Goal: Task Accomplishment & Management: Manage account settings

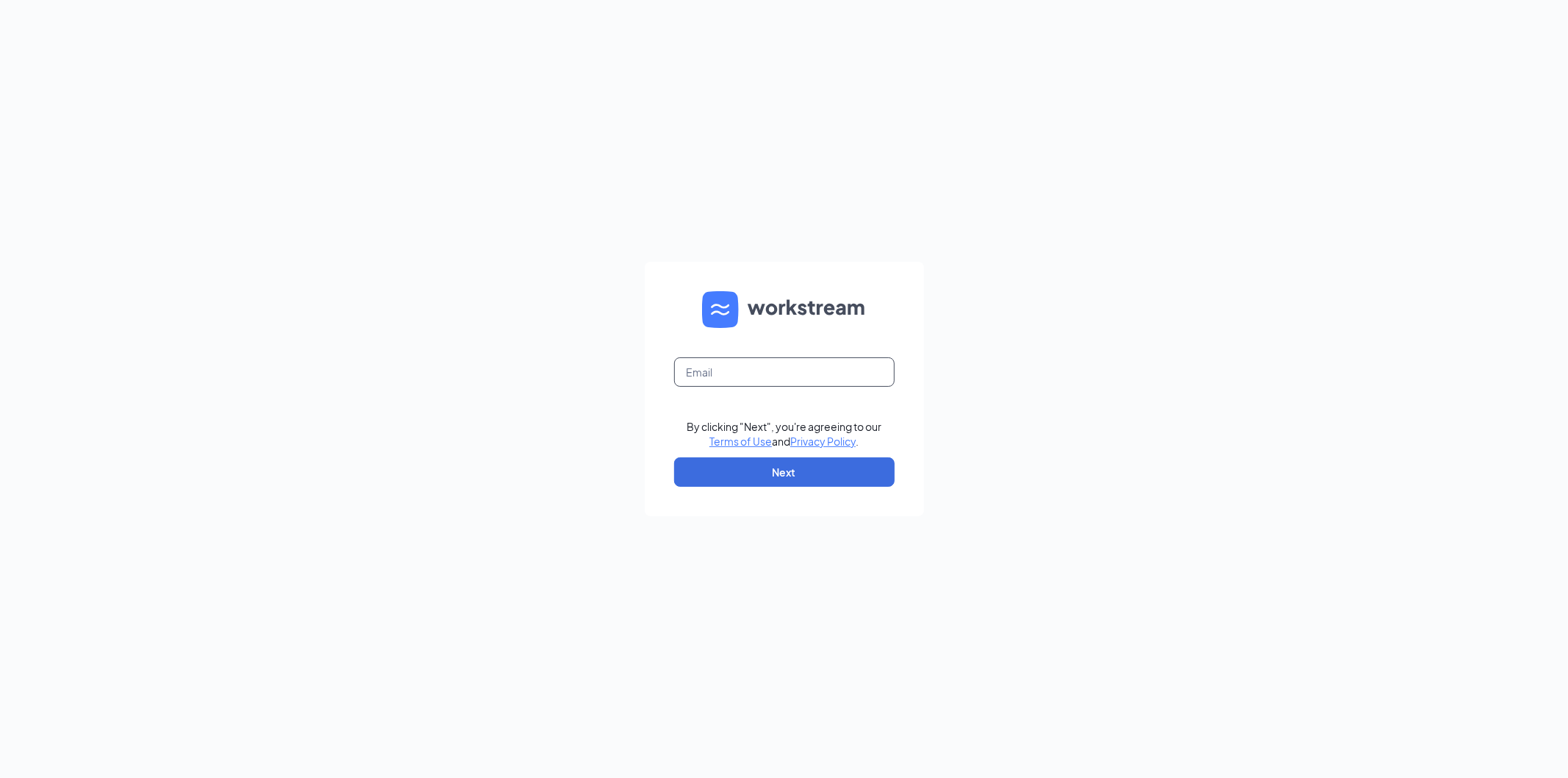
click at [763, 372] on input "text" at bounding box center [784, 371] width 220 height 29
type input "bk547@bobllc.net"
click at [728, 474] on button "Next" at bounding box center [784, 472] width 220 height 29
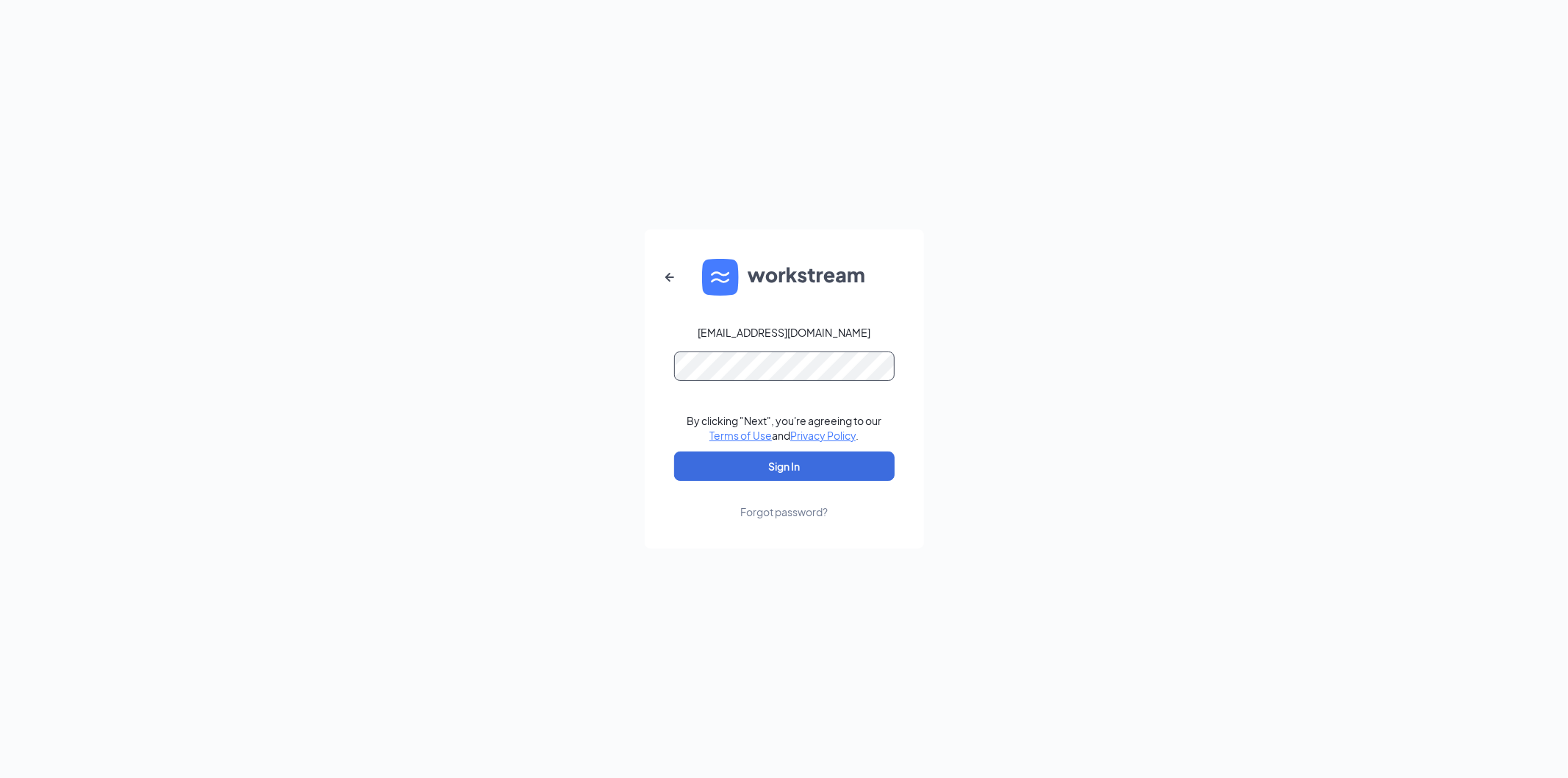
click at [674, 452] on button "Sign In" at bounding box center [784, 466] width 220 height 29
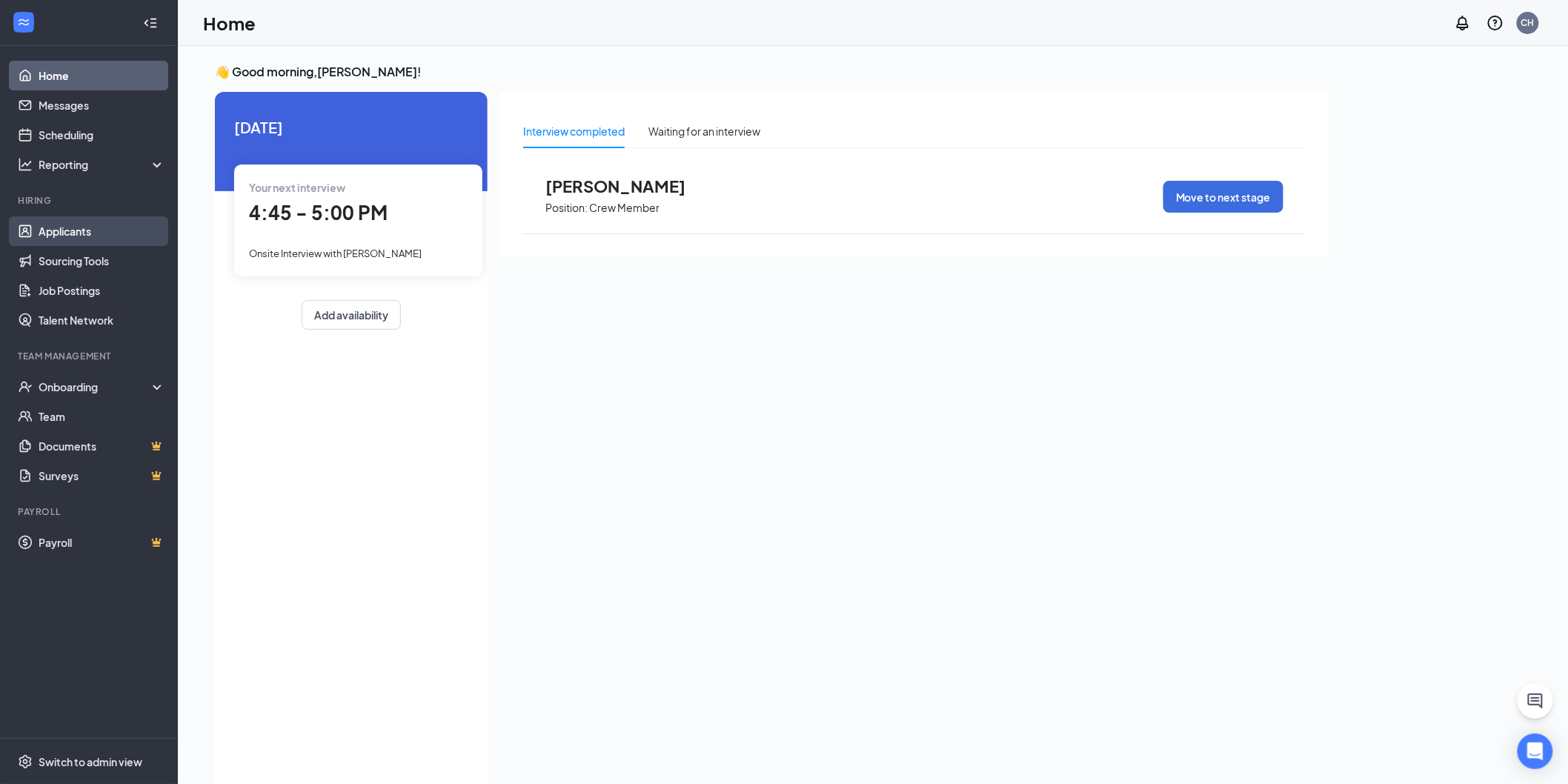
click at [92, 232] on link "Applicants" at bounding box center [102, 231] width 127 height 29
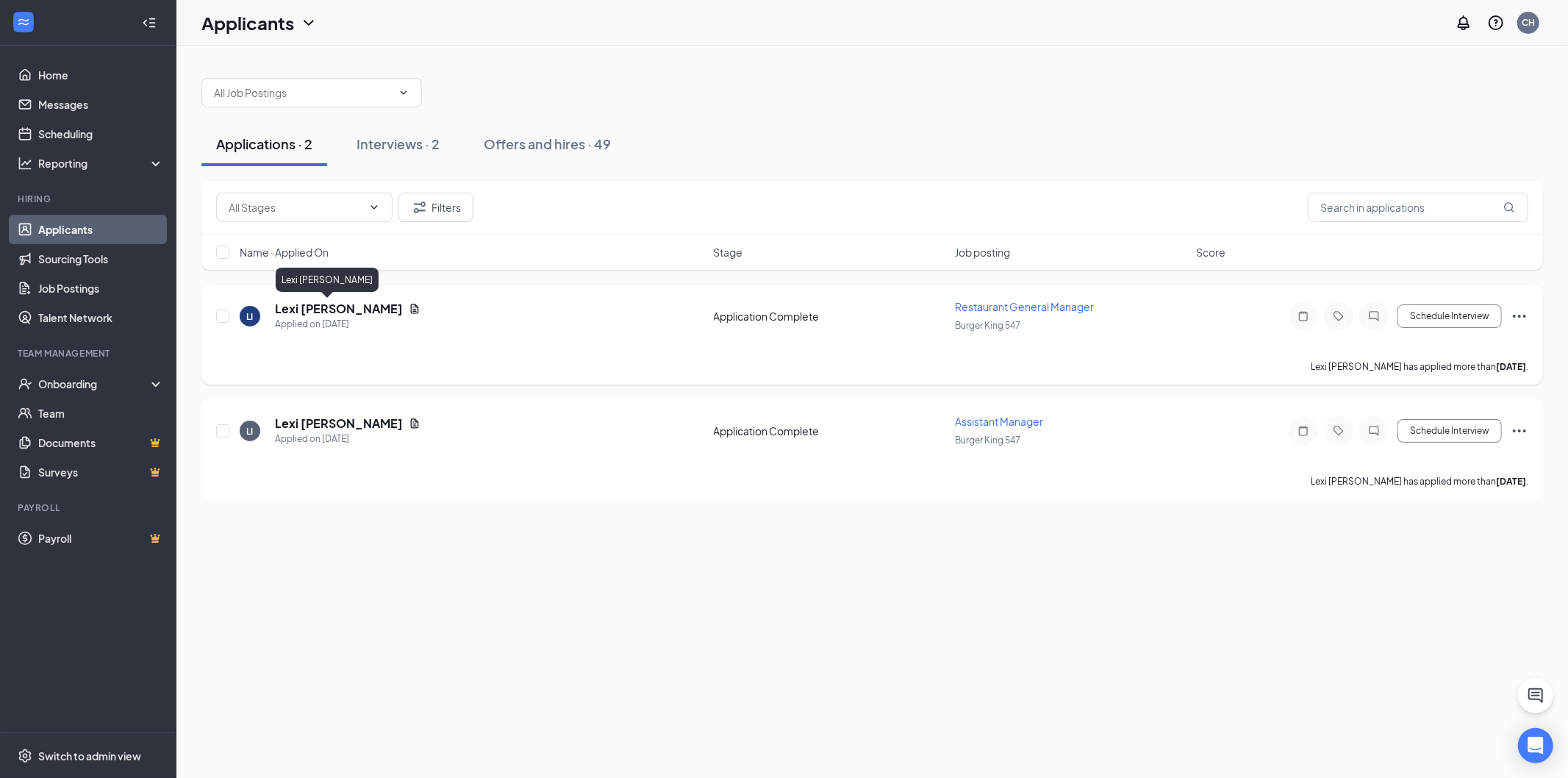
click at [314, 308] on h5 "Lexi [PERSON_NAME]" at bounding box center [339, 309] width 128 height 17
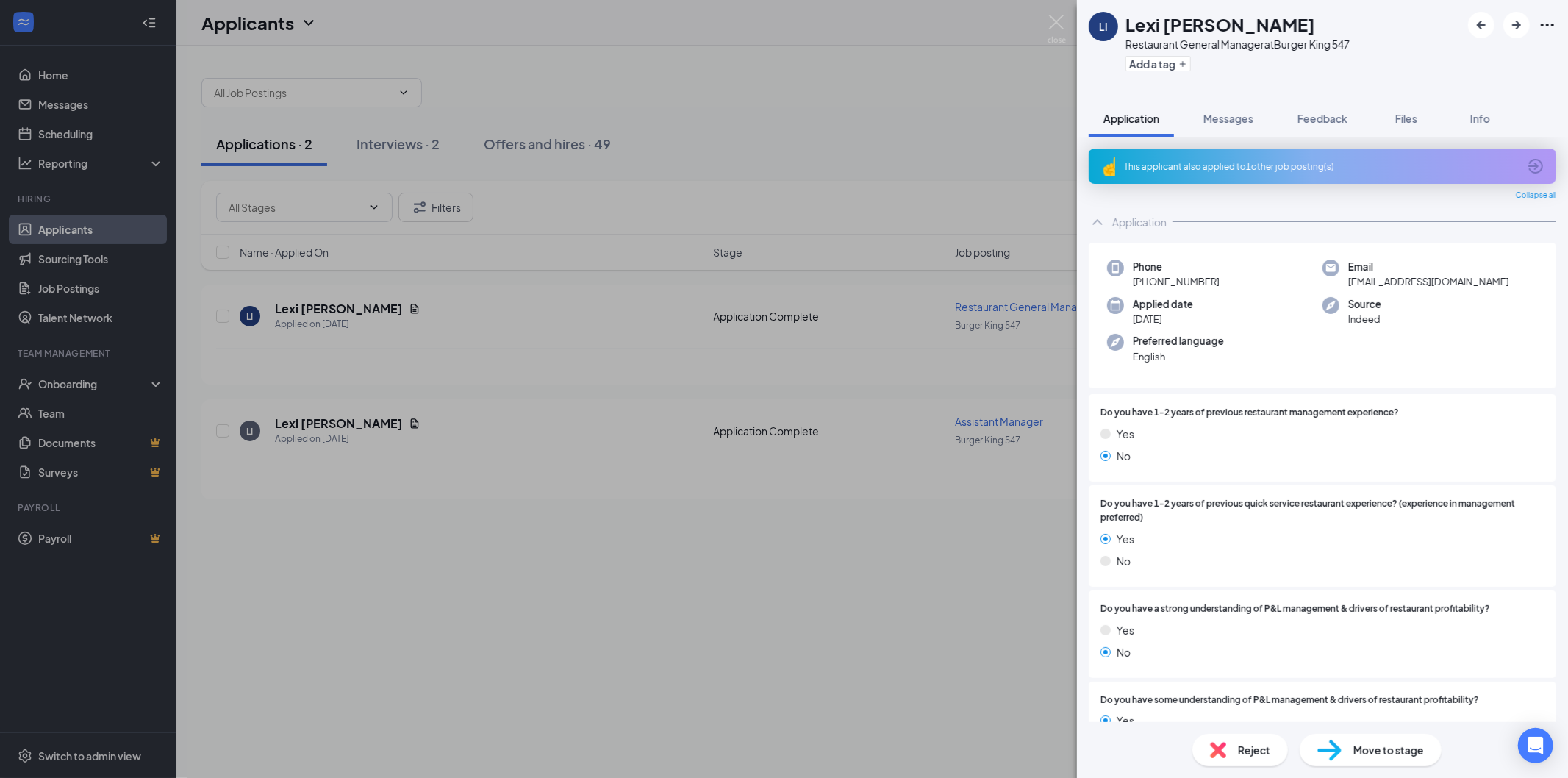
click at [1282, 170] on div "This applicant also applied to 1 other job posting(s)" at bounding box center [1321, 167] width 394 height 13
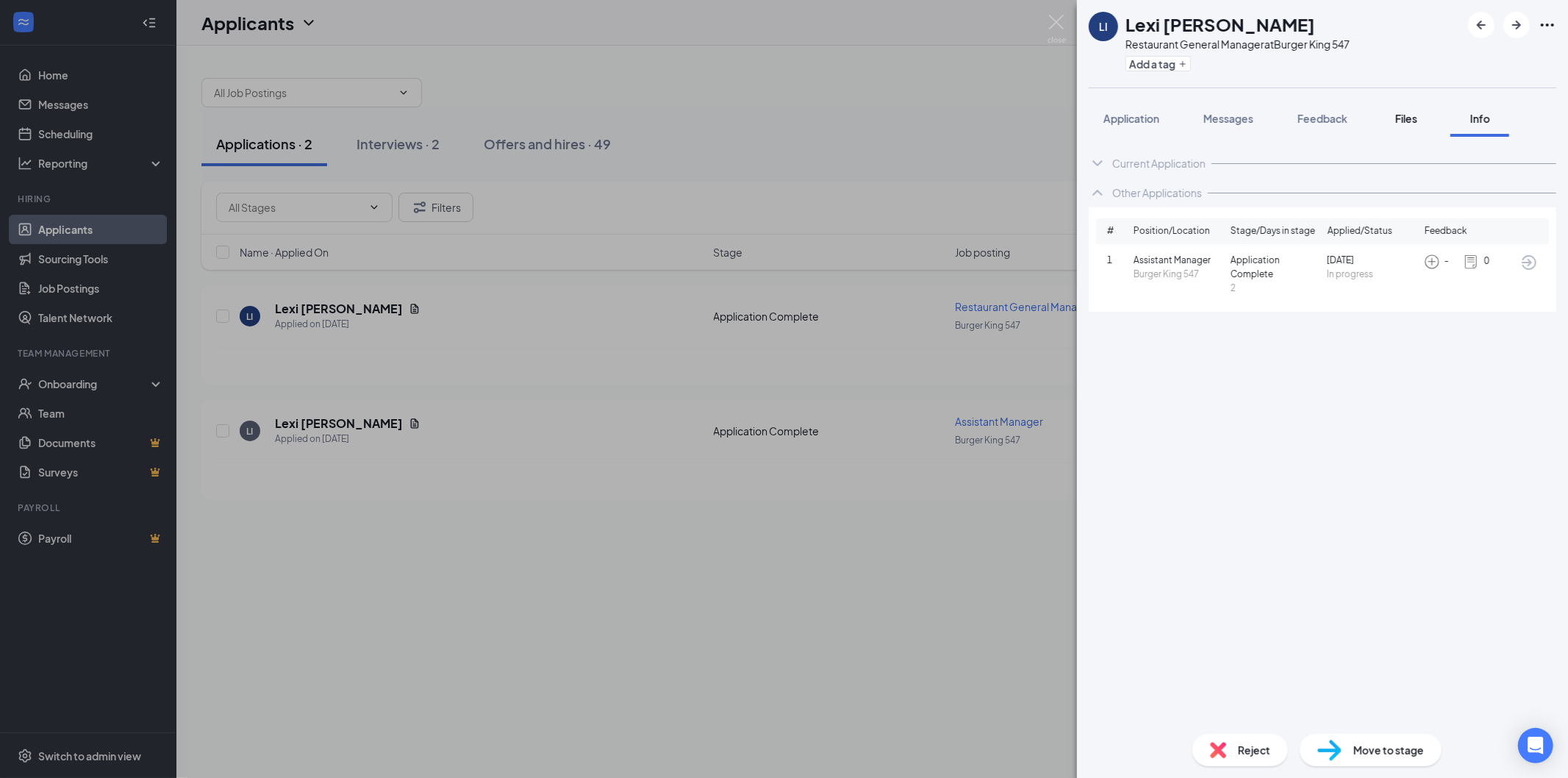
click at [1402, 121] on span "Files" at bounding box center [1406, 119] width 22 height 14
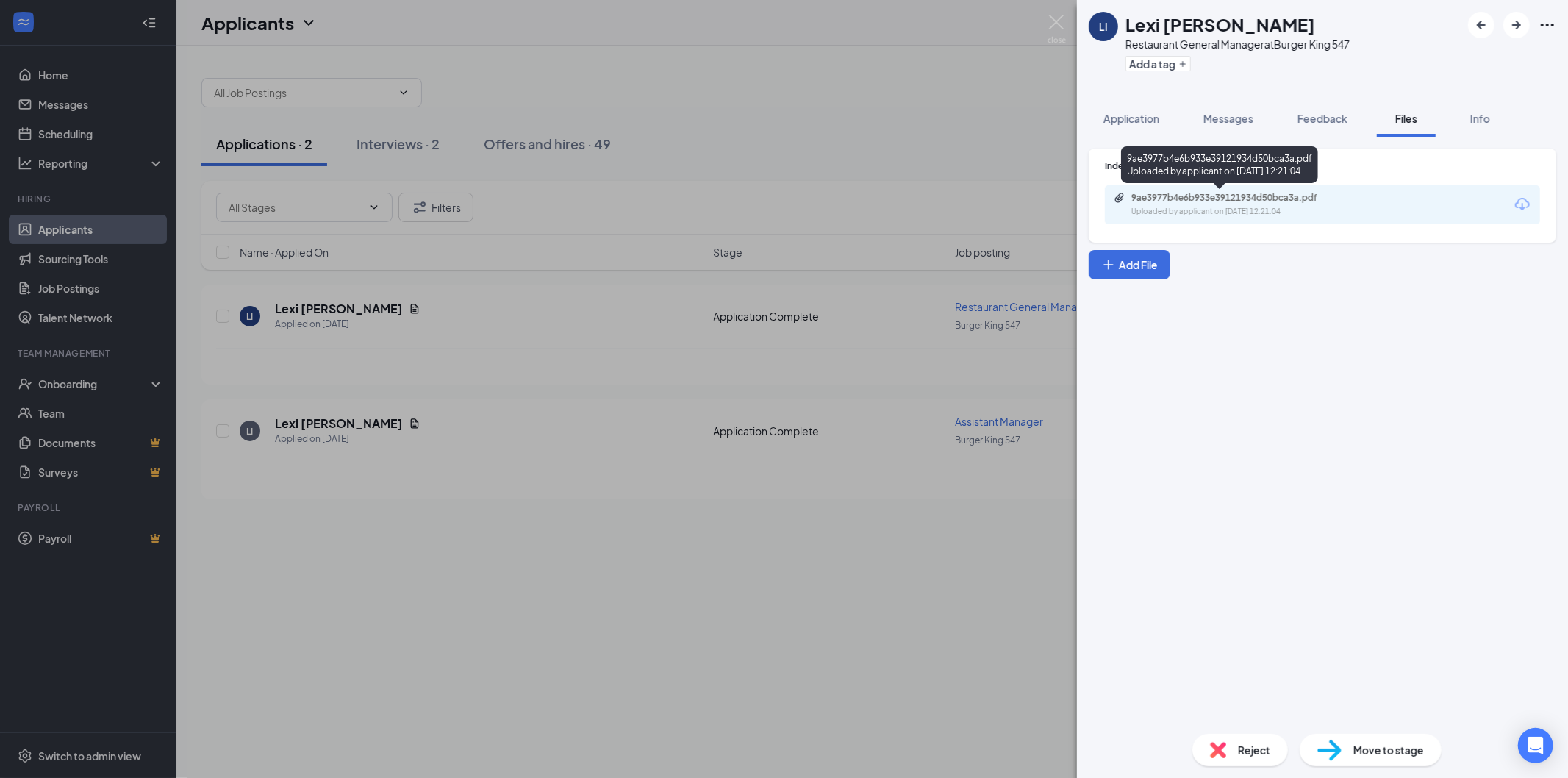
click at [1270, 197] on div "9ae3977b4e6b933e39121934d50bca3a.pdf" at bounding box center [1234, 198] width 206 height 12
click at [1249, 746] on span "Reject" at bounding box center [1254, 750] width 32 height 17
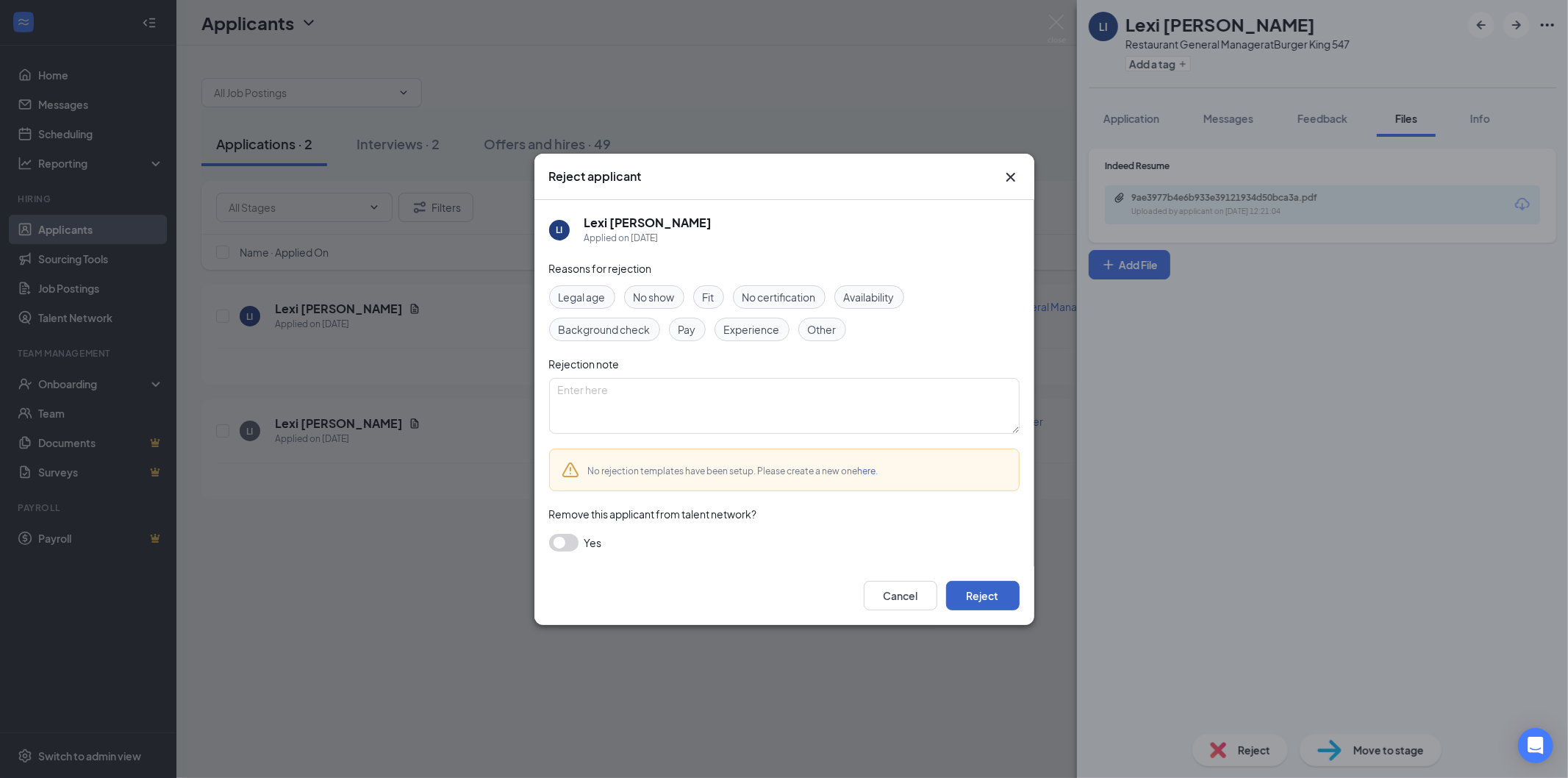
click at [1001, 599] on button "Reject" at bounding box center [983, 595] width 73 height 29
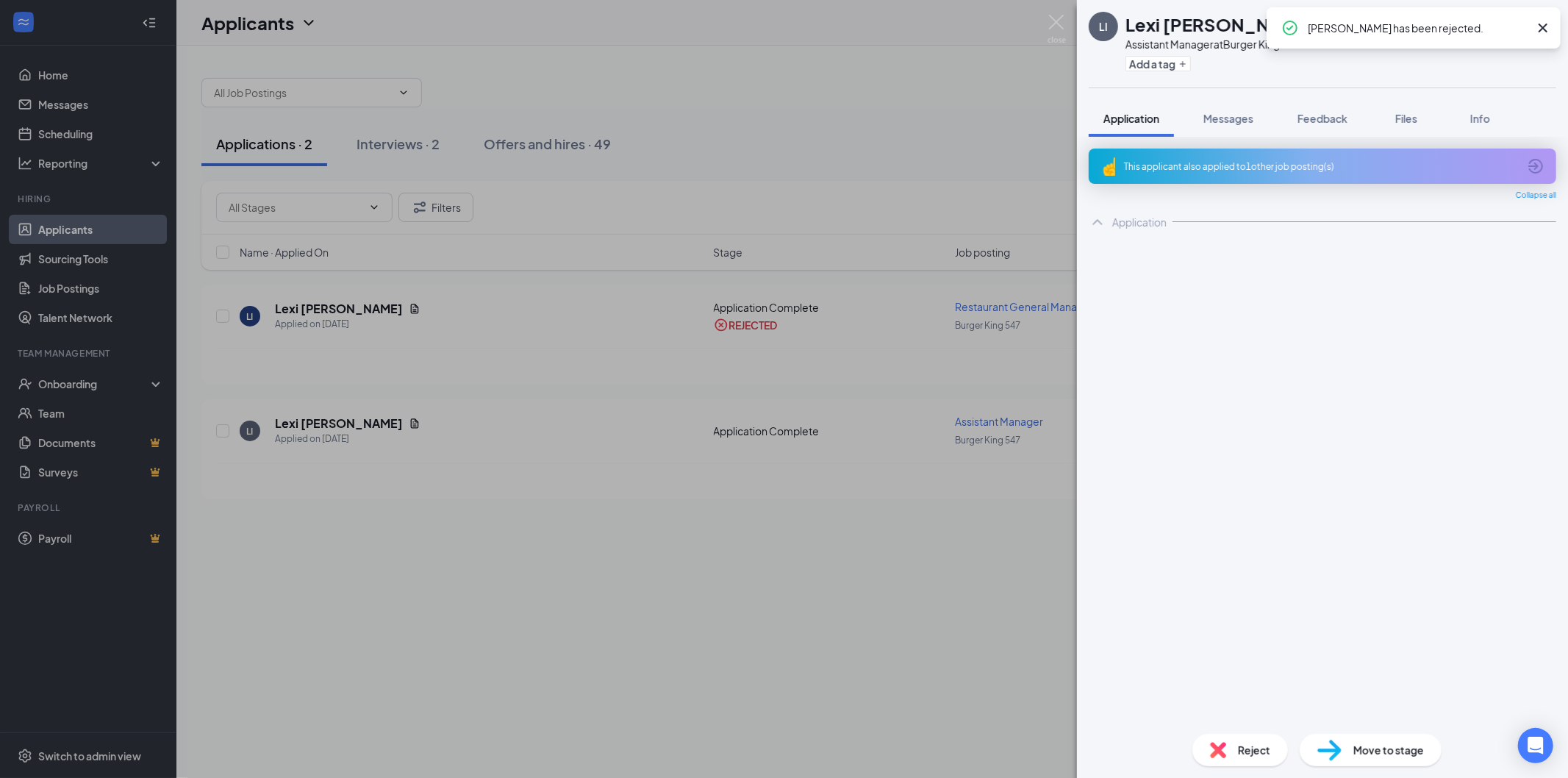
click at [1258, 748] on span "Reject" at bounding box center [1254, 750] width 32 height 17
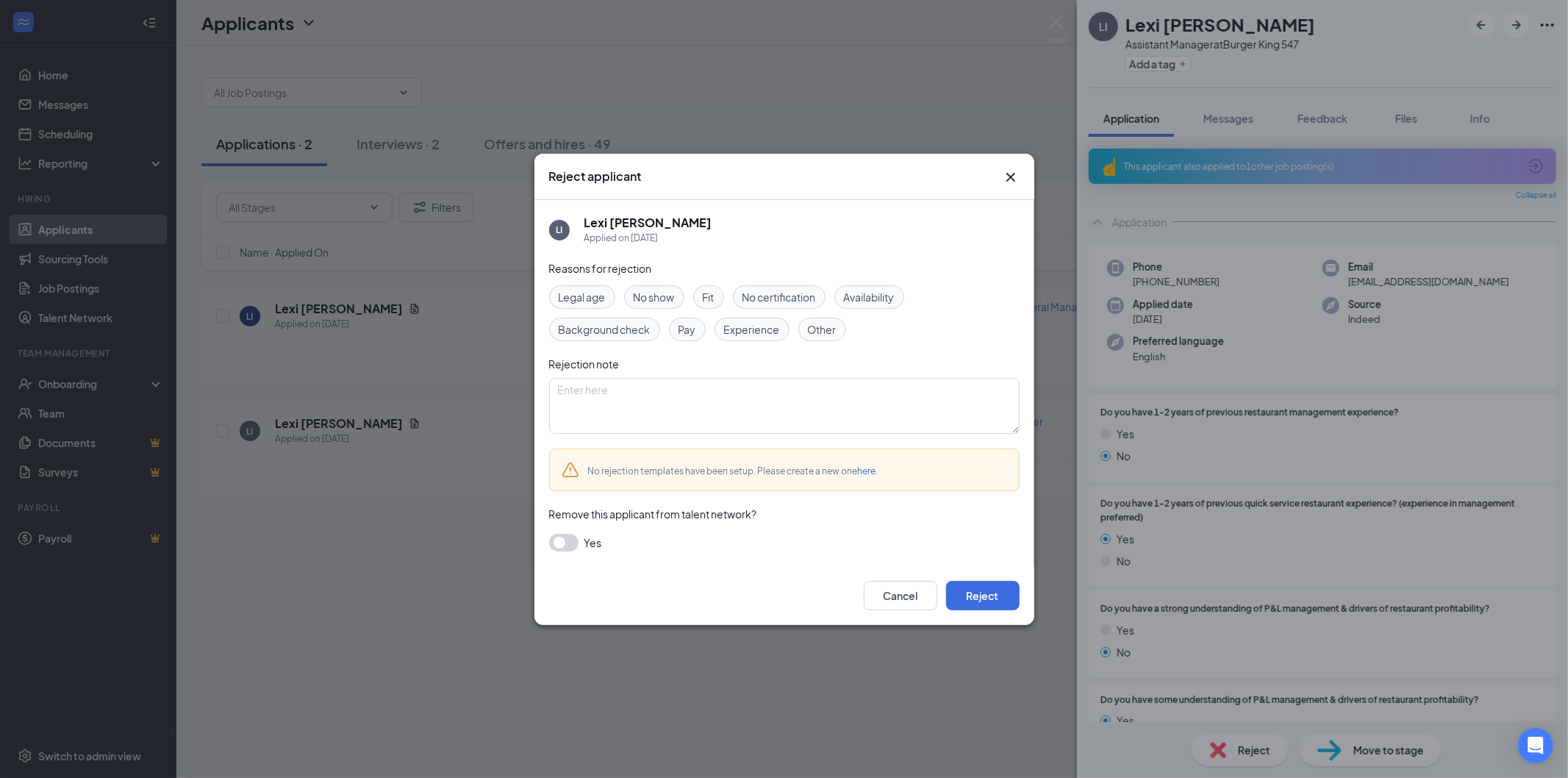
click at [990, 572] on div "Cancel Reject" at bounding box center [784, 596] width 500 height 59
click at [990, 602] on button "Reject" at bounding box center [983, 595] width 73 height 29
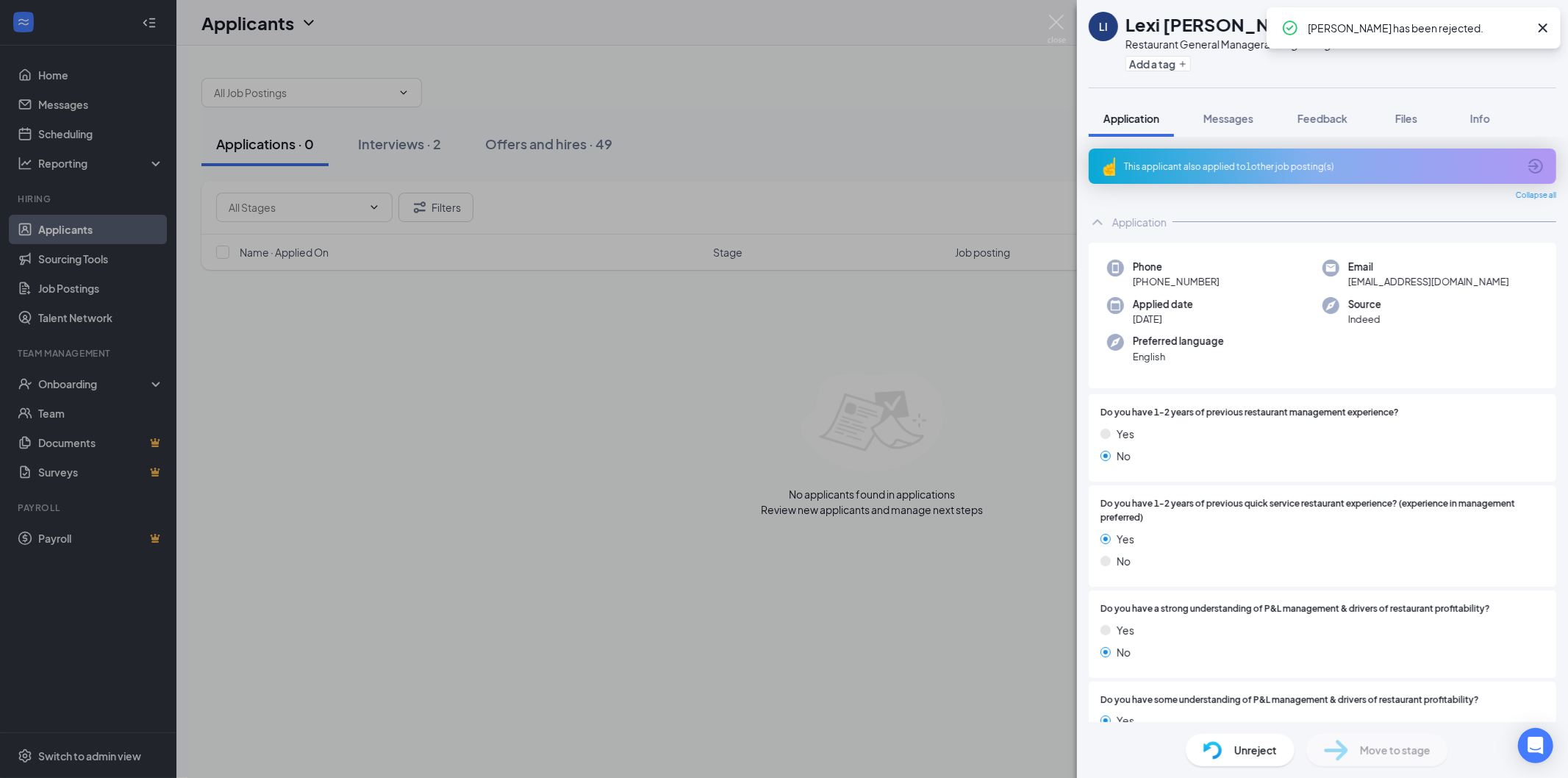
click at [394, 149] on div "LI Lexi [PERSON_NAME] Restaurant General Manager at Burger King 547 Add a tag A…" at bounding box center [784, 389] width 1568 height 778
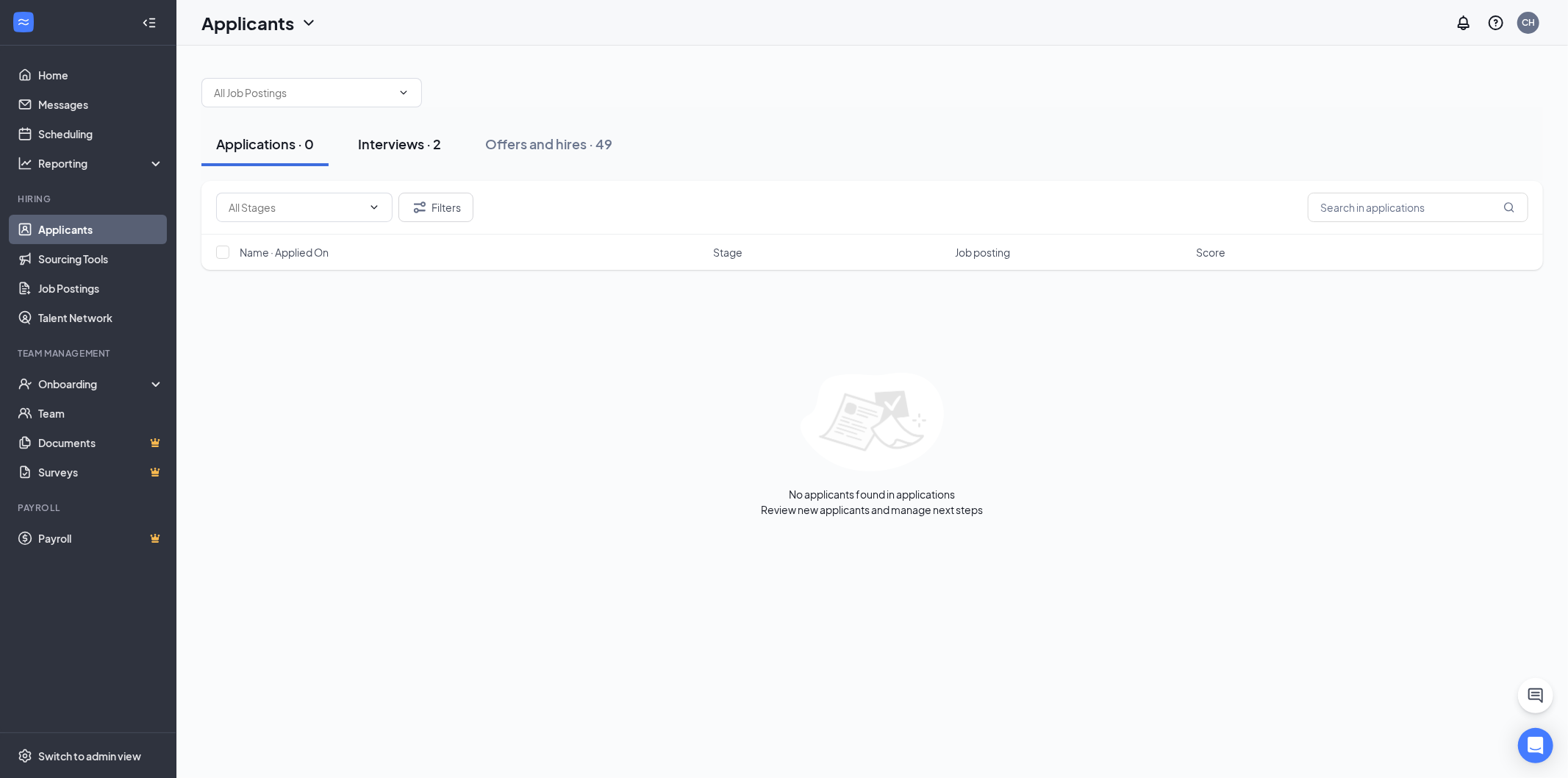
click at [391, 144] on div "Interviews · 2" at bounding box center [399, 143] width 83 height 19
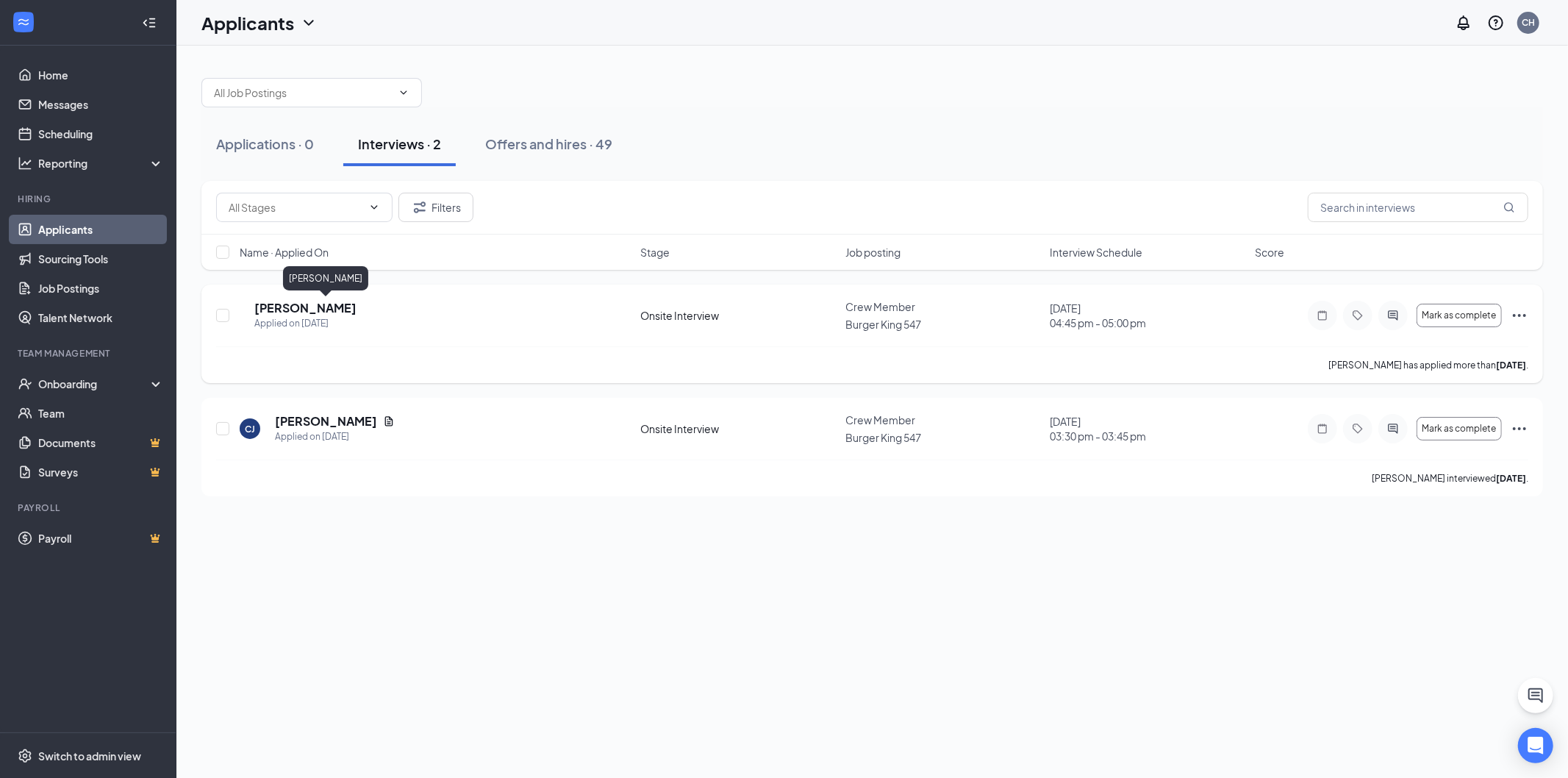
click at [352, 305] on h5 "[PERSON_NAME]" at bounding box center [305, 308] width 102 height 17
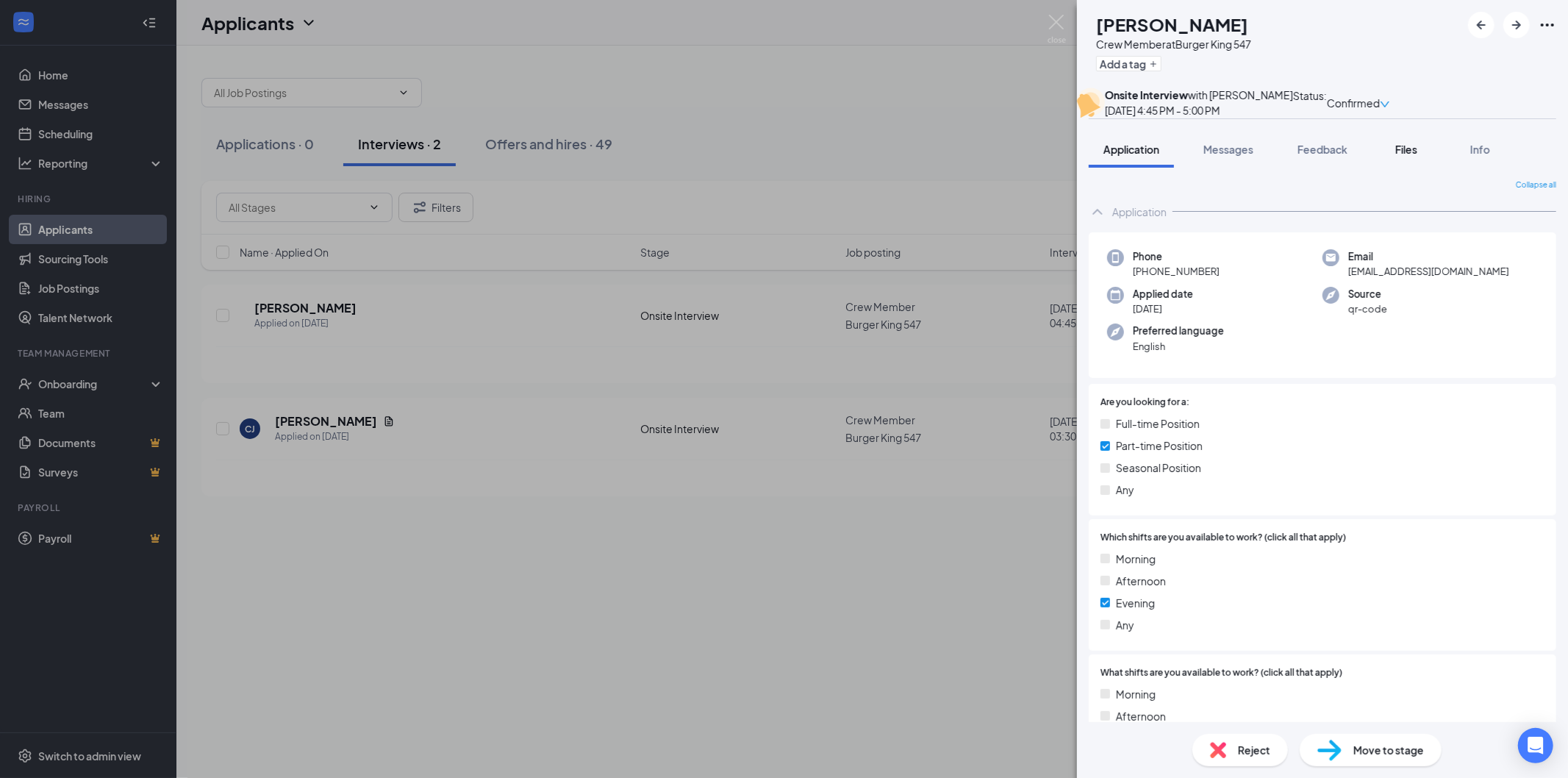
click at [1410, 156] on span "Files" at bounding box center [1406, 149] width 22 height 14
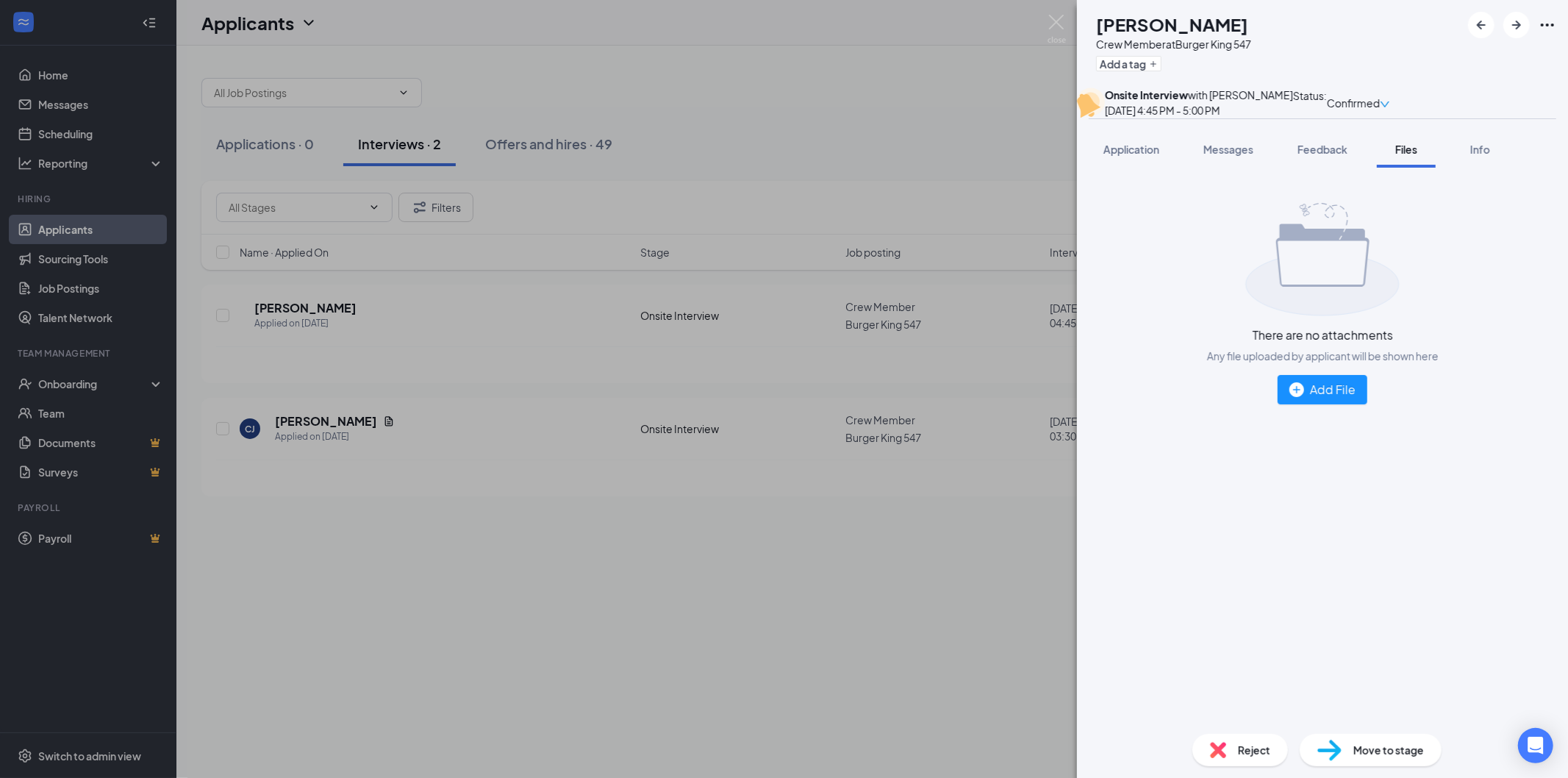
click at [1401, 157] on div "Files" at bounding box center [1406, 149] width 29 height 15
click at [1060, 18] on img at bounding box center [1057, 29] width 19 height 29
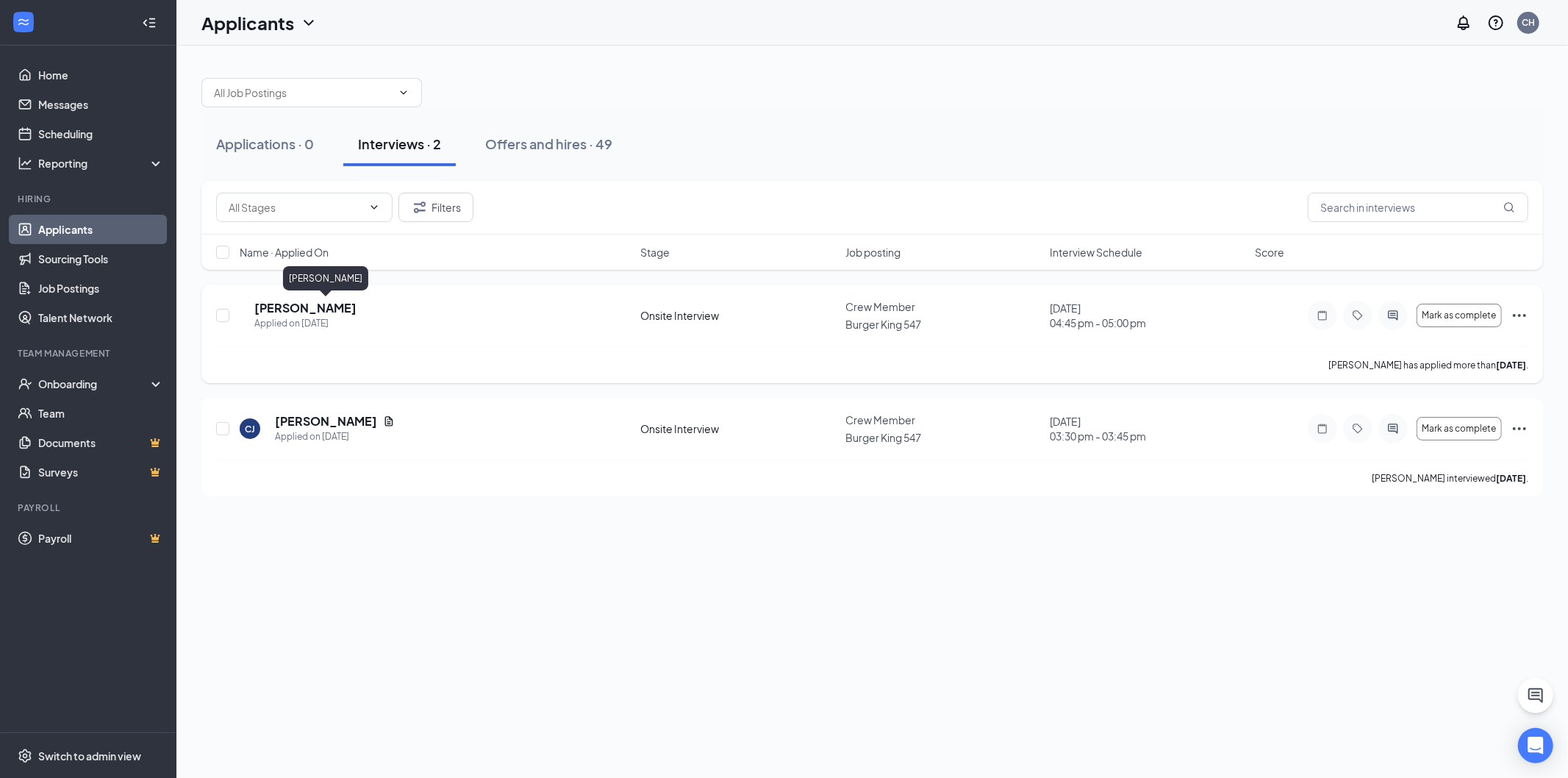
click at [344, 311] on h5 "[PERSON_NAME]" at bounding box center [305, 308] width 102 height 17
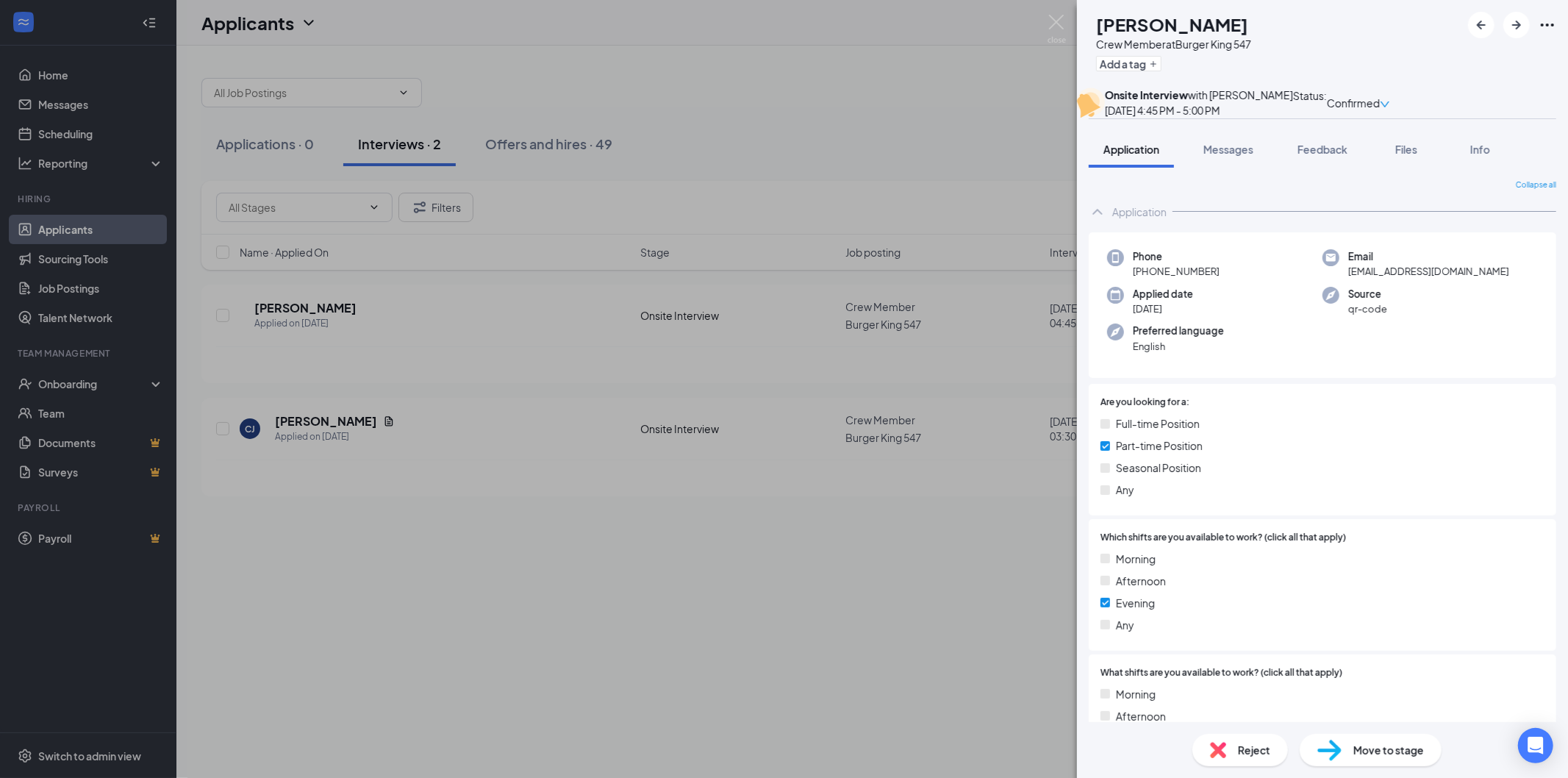
click at [997, 160] on div "[PERSON_NAME] Crew Member at Burger King 547 Add a tag Onsite Interview with [P…" at bounding box center [784, 389] width 1568 height 778
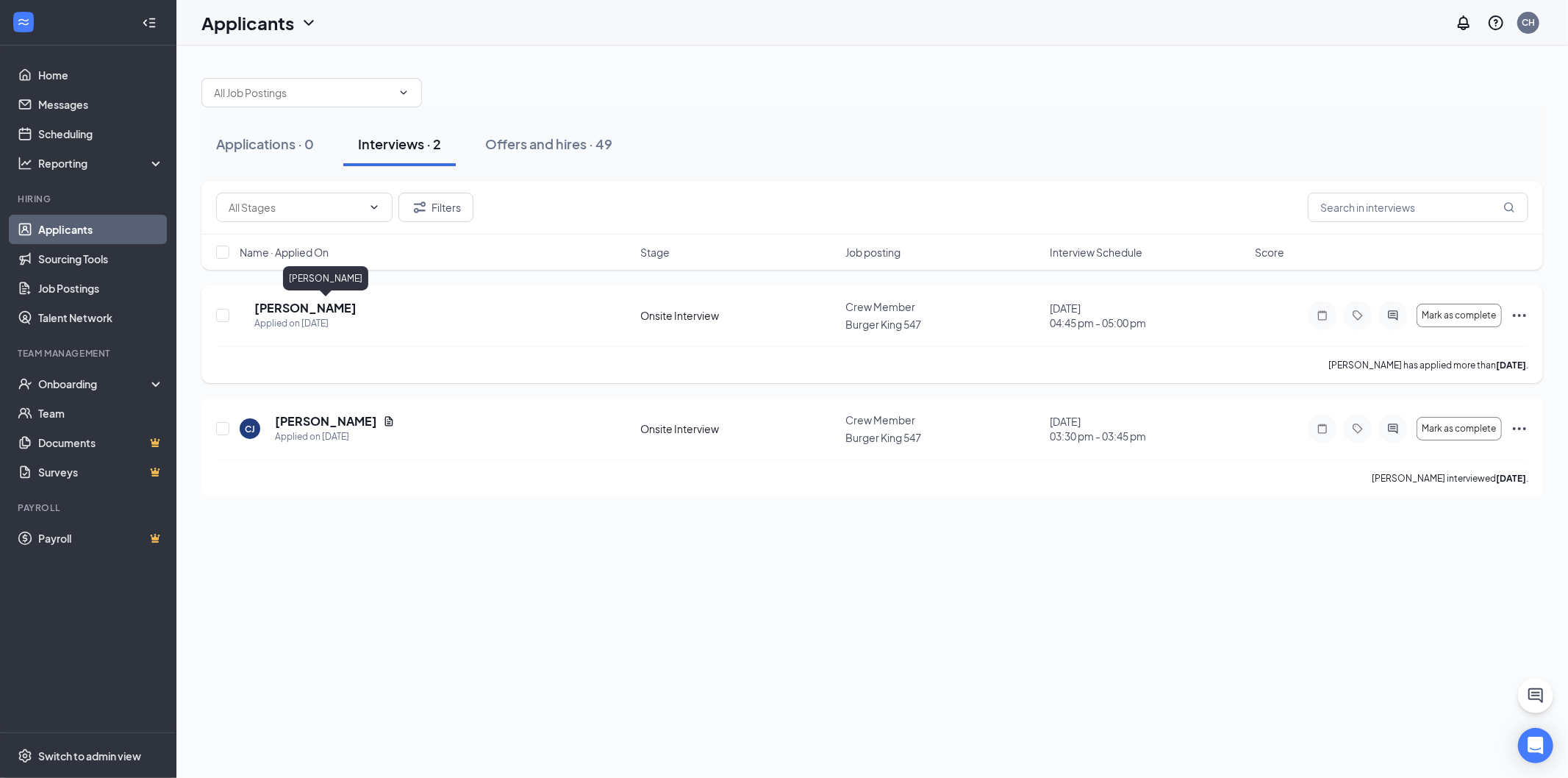
click at [385, 313] on div "[PERSON_NAME] Applied on [DATE]" at bounding box center [436, 315] width 392 height 31
click at [349, 305] on h5 "[PERSON_NAME]" at bounding box center [305, 308] width 102 height 17
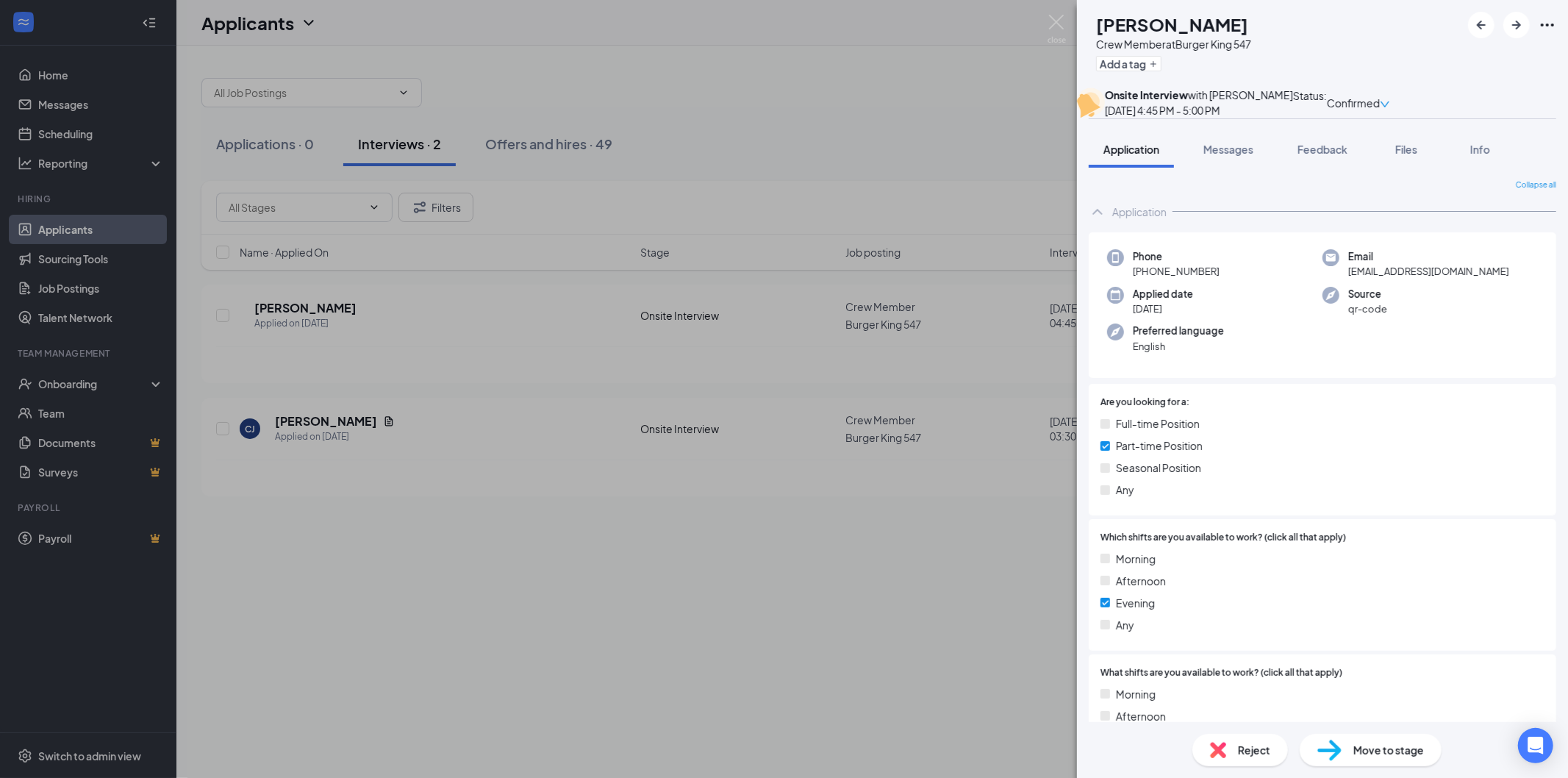
click at [1075, 16] on div "[PERSON_NAME] Crew Member at Burger King 547 Add a tag Onsite Interview with [P…" at bounding box center [784, 389] width 1568 height 778
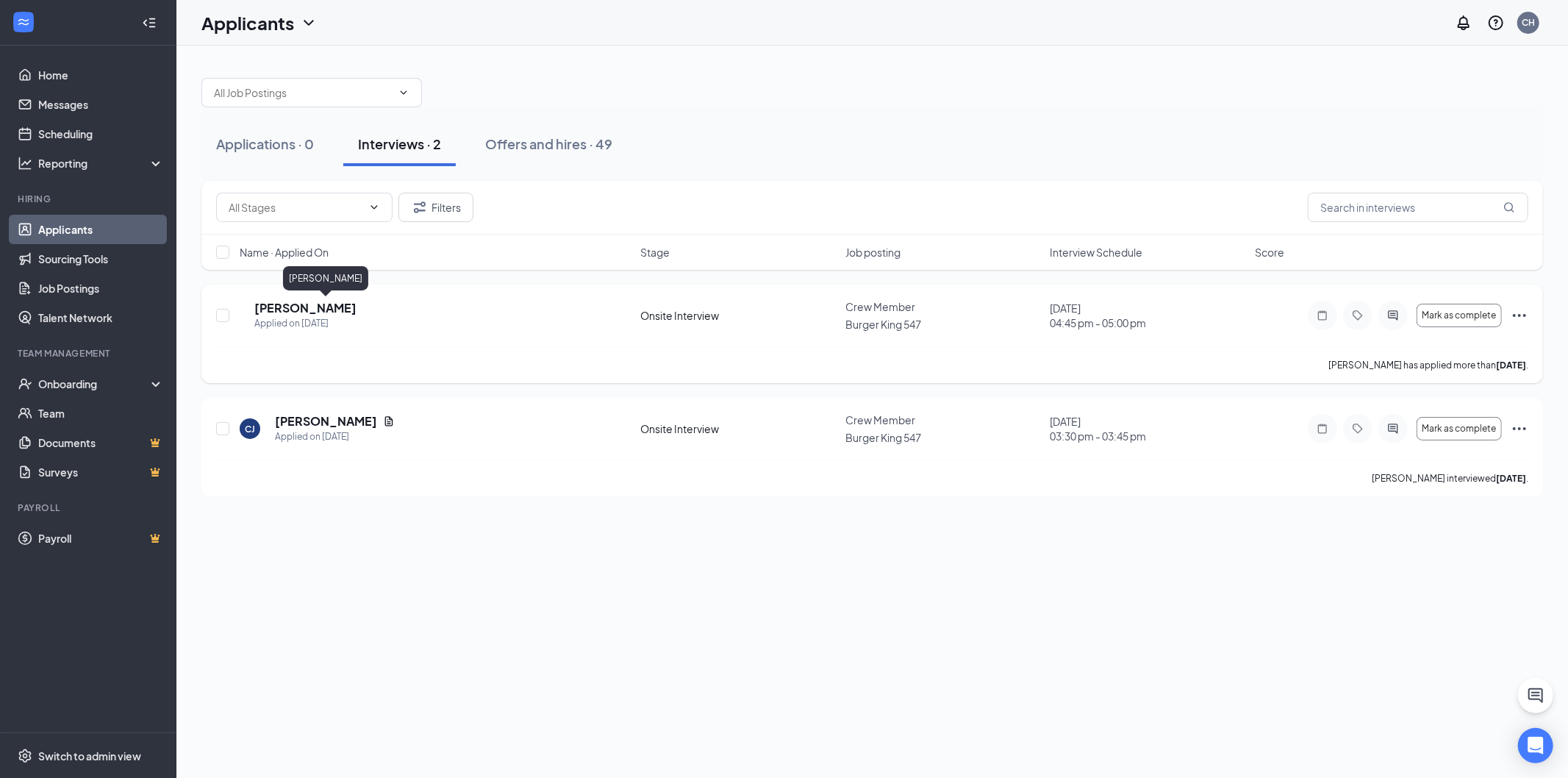
click at [356, 305] on h5 "[PERSON_NAME]" at bounding box center [305, 308] width 102 height 17
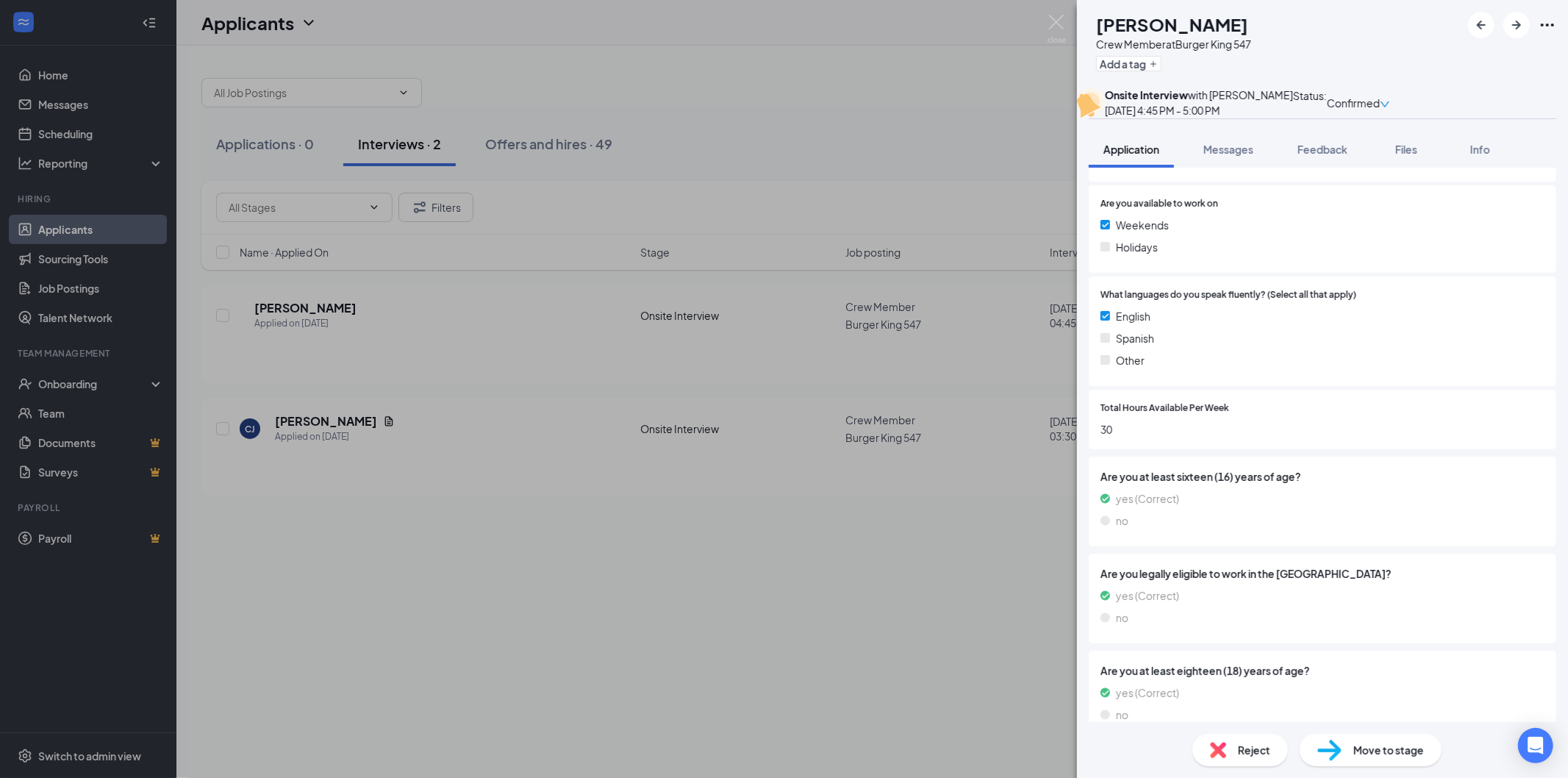
scroll to position [1041, 0]
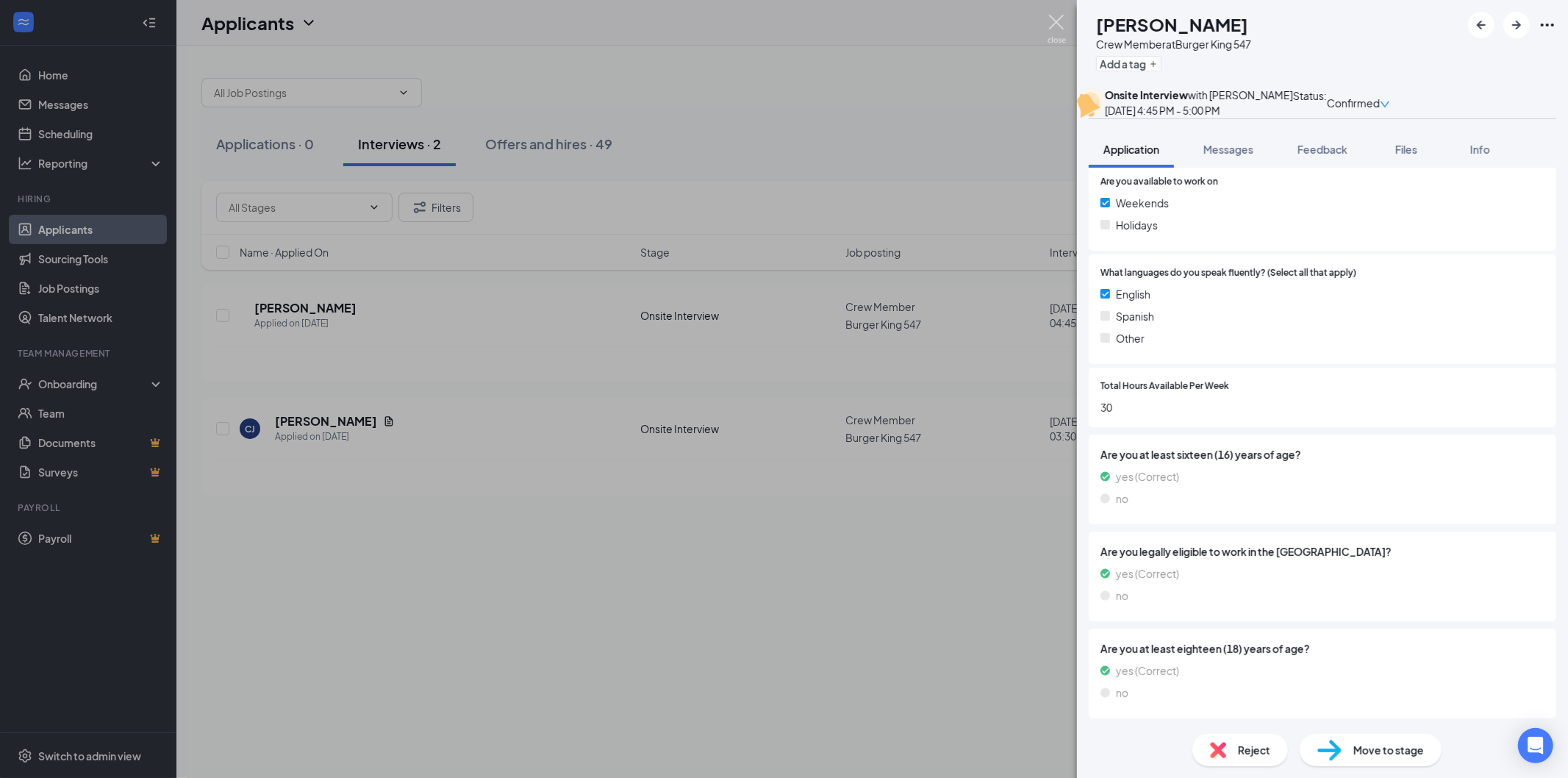
click at [1053, 20] on img at bounding box center [1057, 29] width 19 height 29
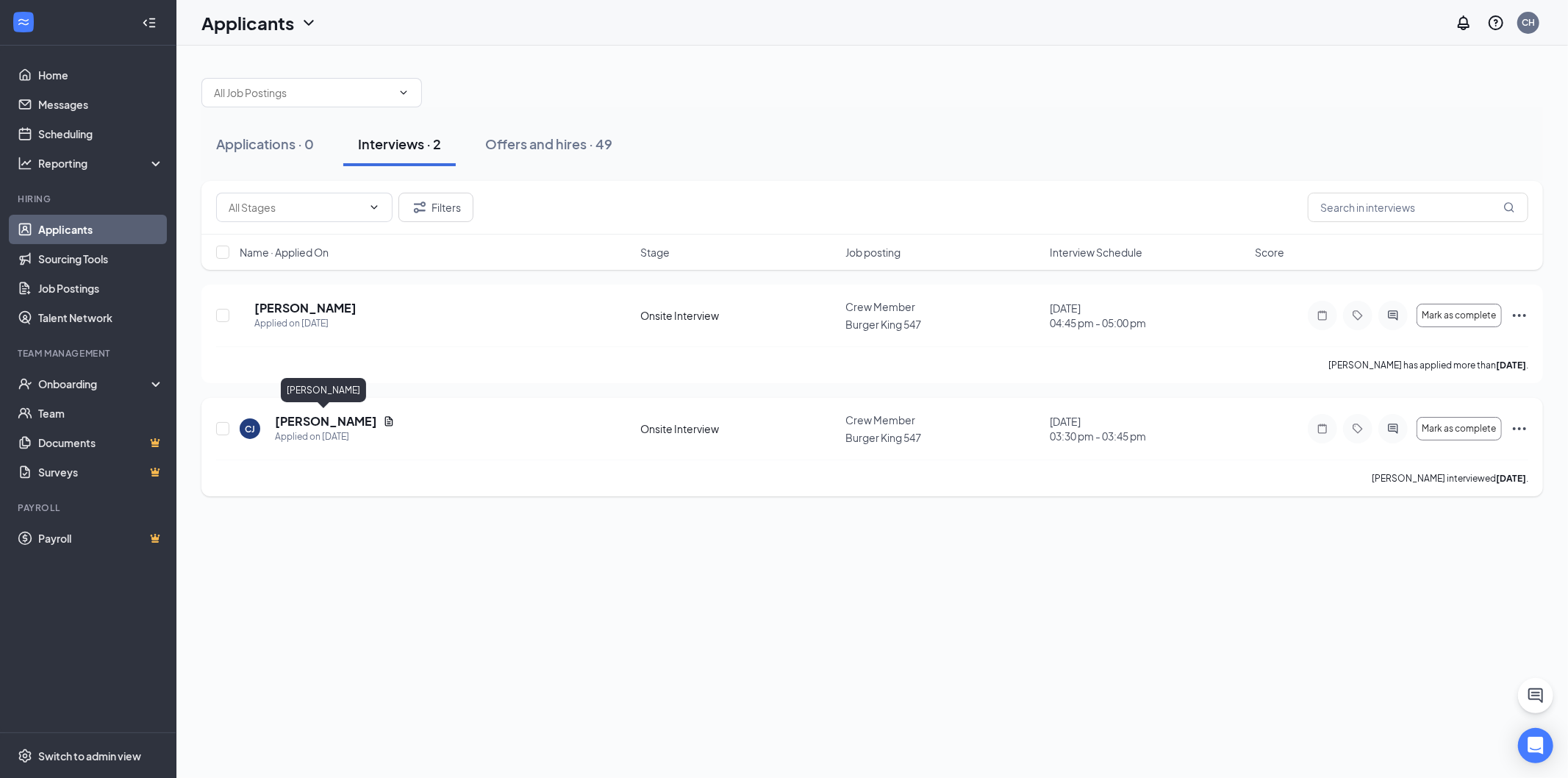
click at [328, 413] on h5 "[PERSON_NAME]" at bounding box center [326, 422] width 102 height 17
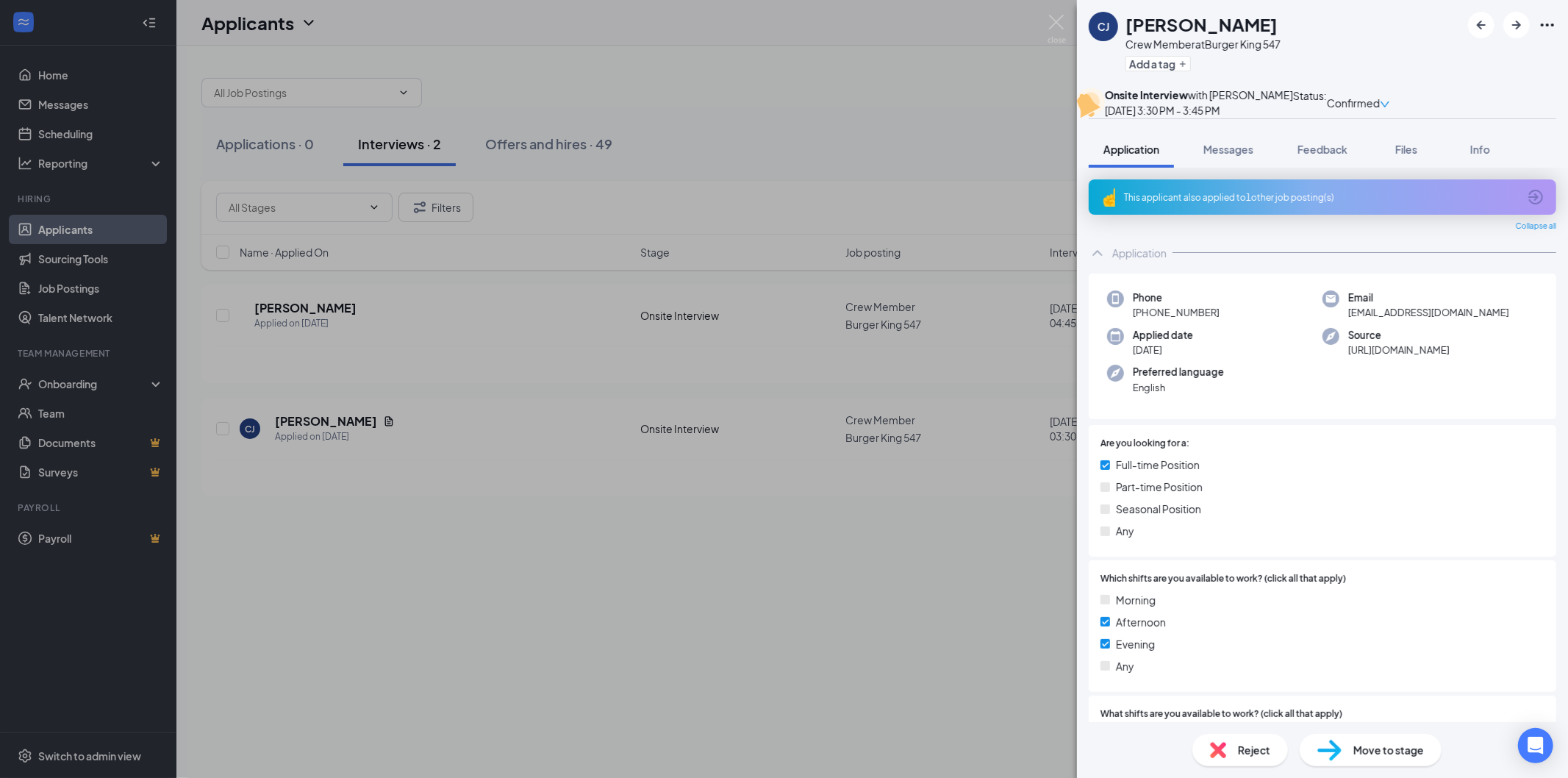
click at [1300, 215] on div "This applicant also applied to 1 other job posting(s)" at bounding box center [1323, 197] width 468 height 35
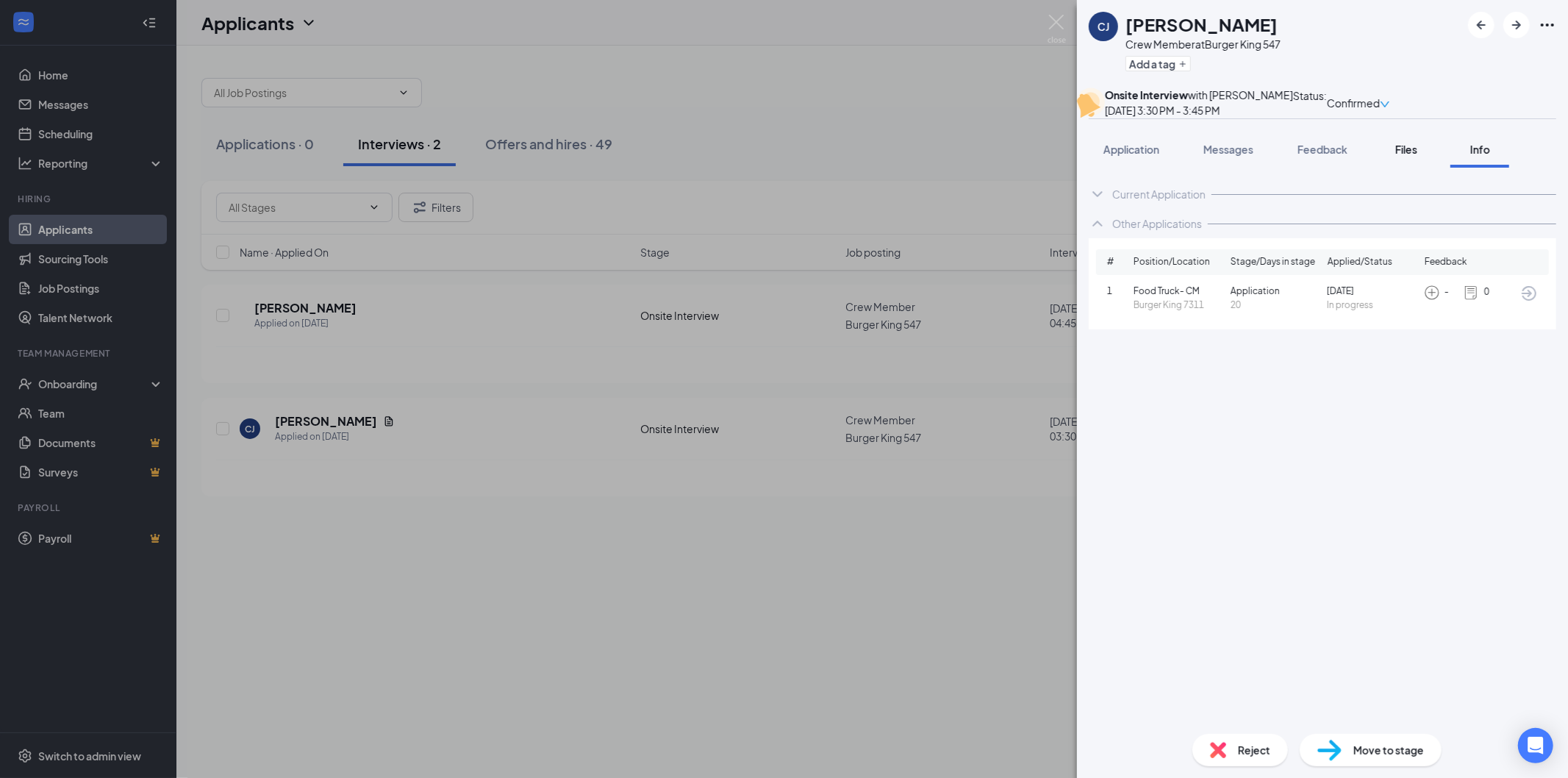
click at [1399, 156] on span "Files" at bounding box center [1406, 149] width 22 height 14
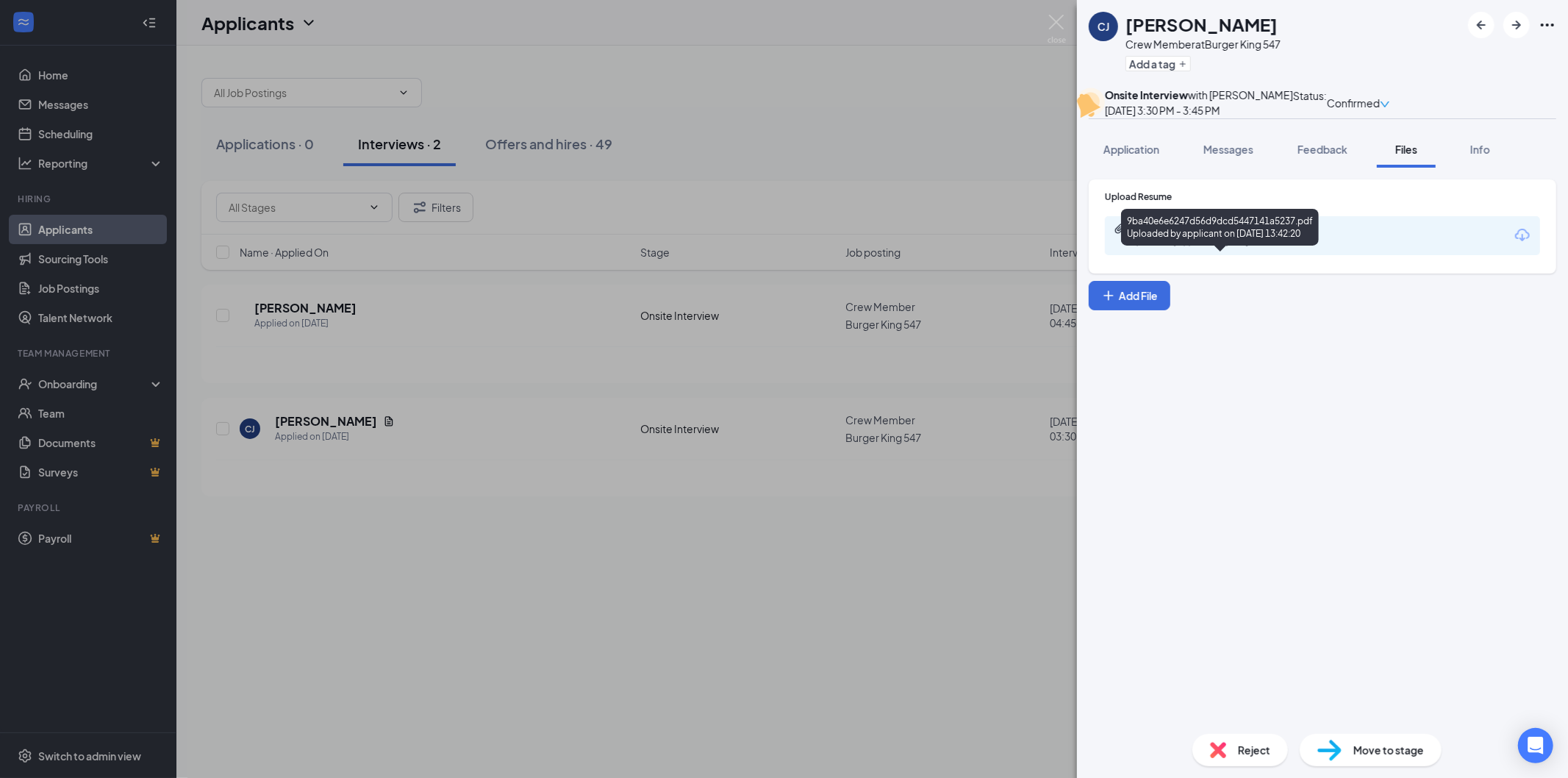
click at [1228, 235] on div "9ba40e6e6247d56d9dcd5447141a5237.pdf" at bounding box center [1234, 229] width 206 height 12
click at [1054, 26] on img at bounding box center [1057, 29] width 19 height 29
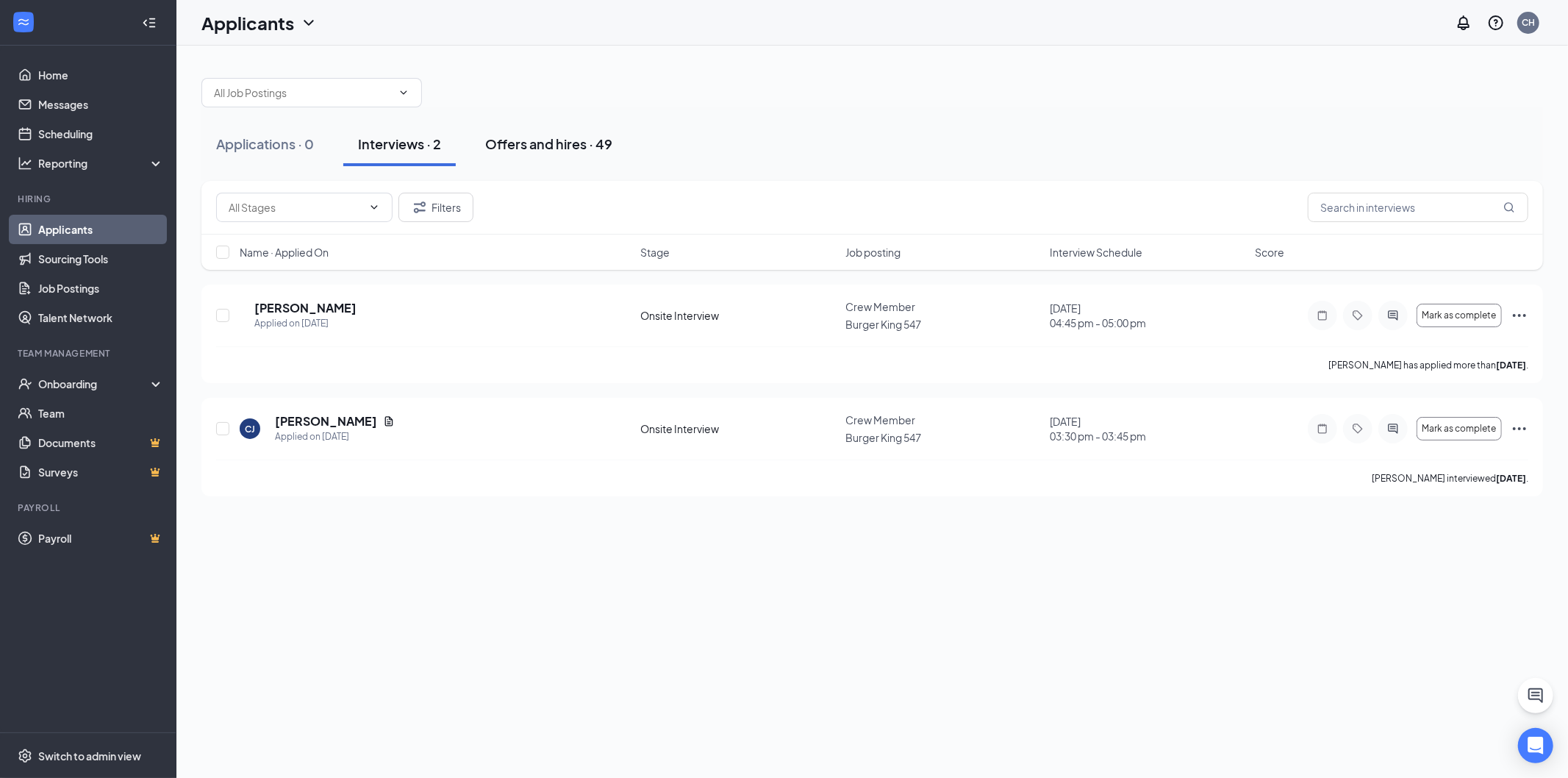
click at [560, 151] on div "Offers and hires · 49" at bounding box center [549, 143] width 127 height 19
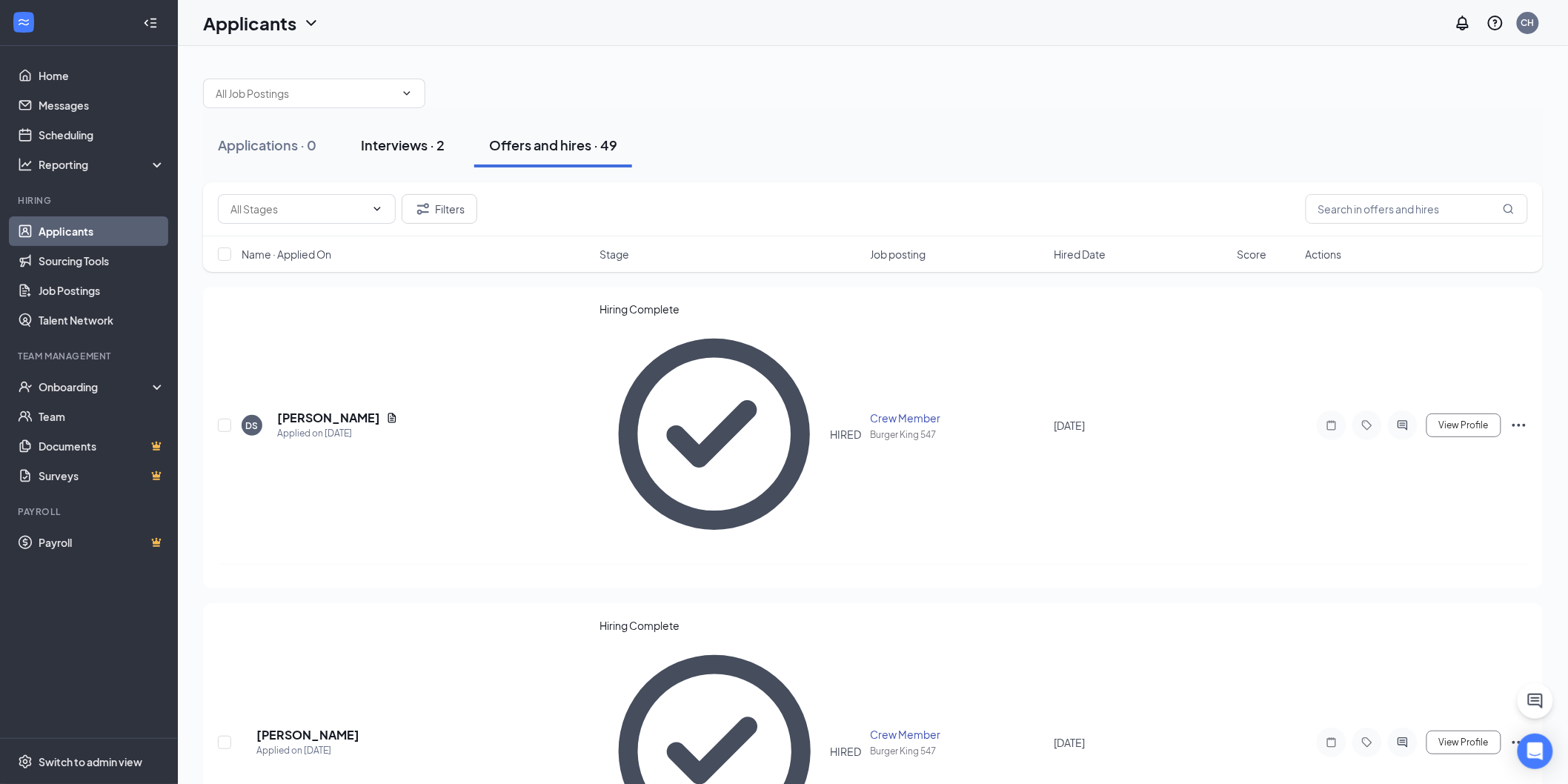
click at [398, 146] on div "Interviews · 2" at bounding box center [402, 144] width 84 height 19
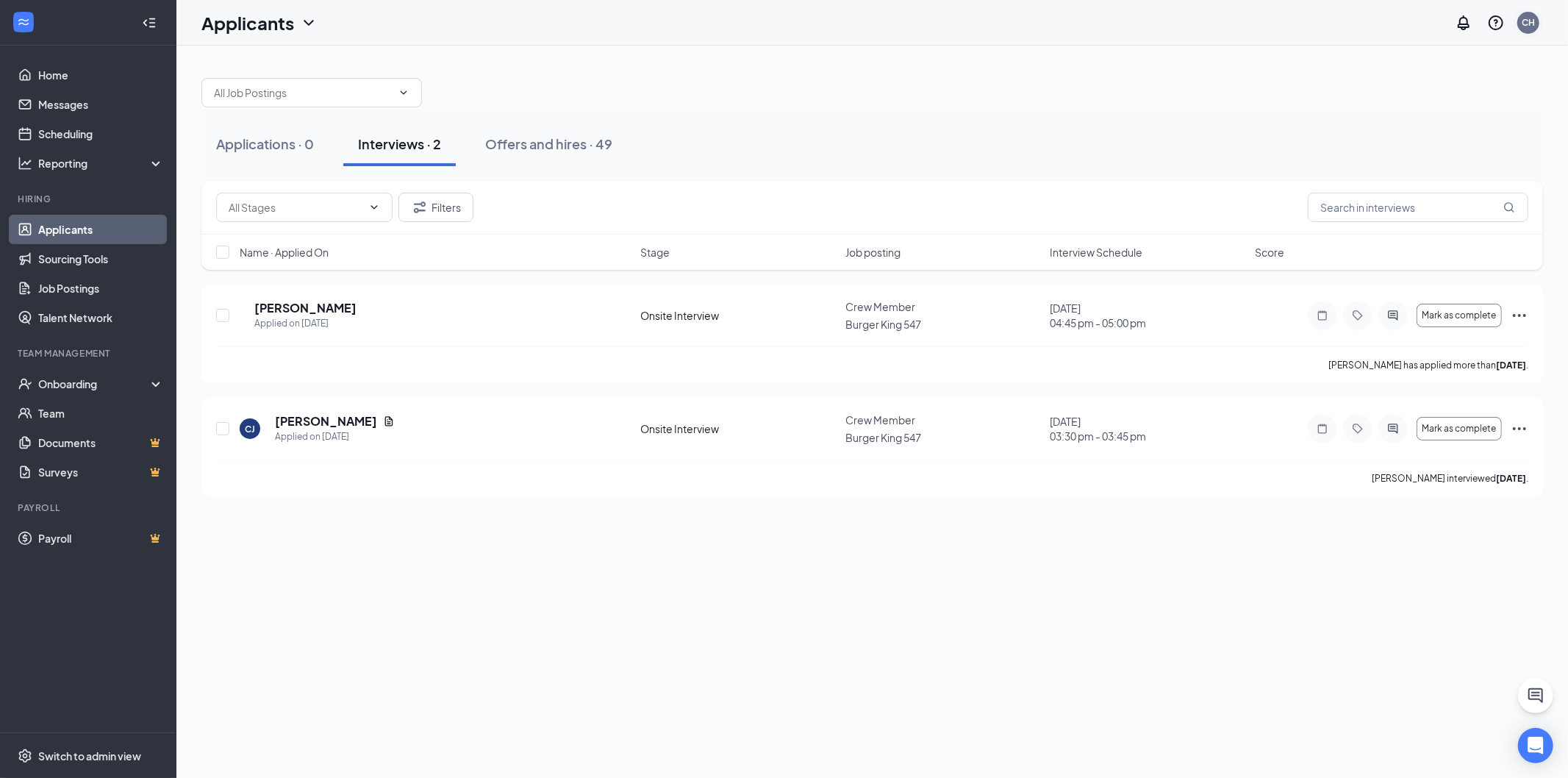
click at [1535, 24] on div "CH" at bounding box center [1528, 23] width 22 height 22
click at [1386, 171] on div "Log out" at bounding box center [1426, 164] width 103 height 15
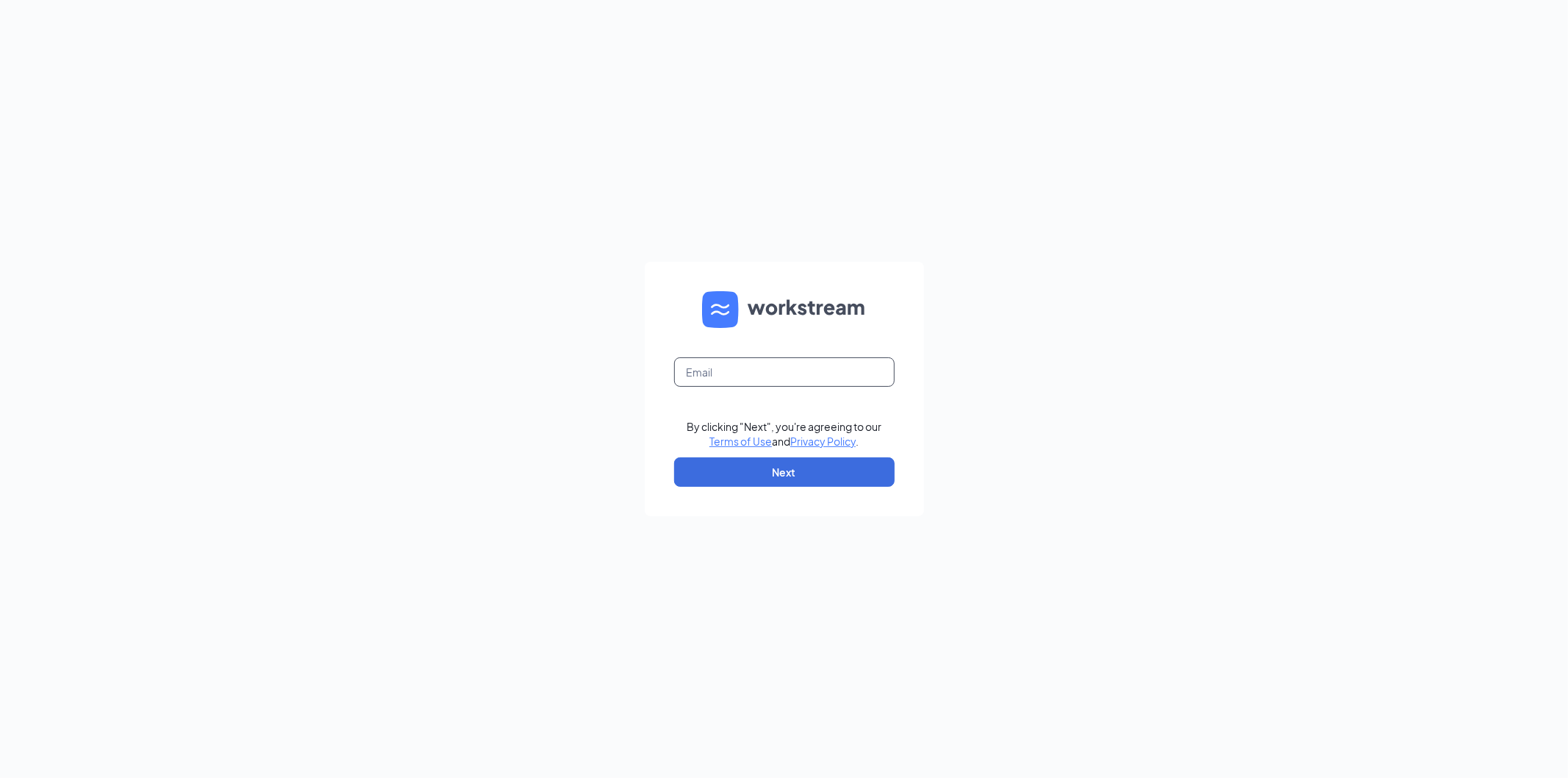
click at [714, 362] on input "text" at bounding box center [784, 371] width 220 height 29
type input "conference-room@bobllc.net"
click at [799, 479] on button "Next" at bounding box center [784, 472] width 220 height 29
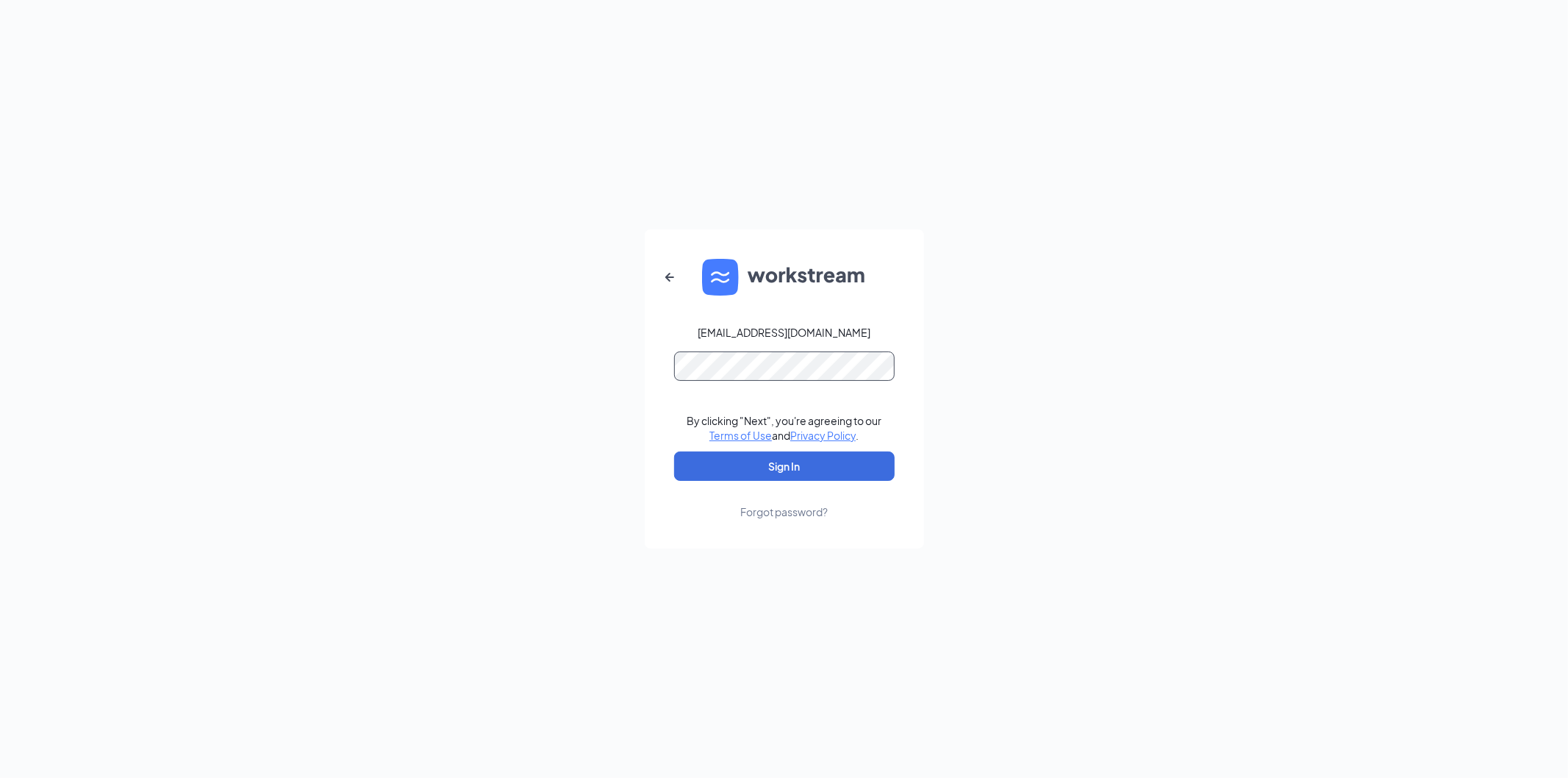
click at [674, 452] on button "Sign In" at bounding box center [784, 466] width 220 height 29
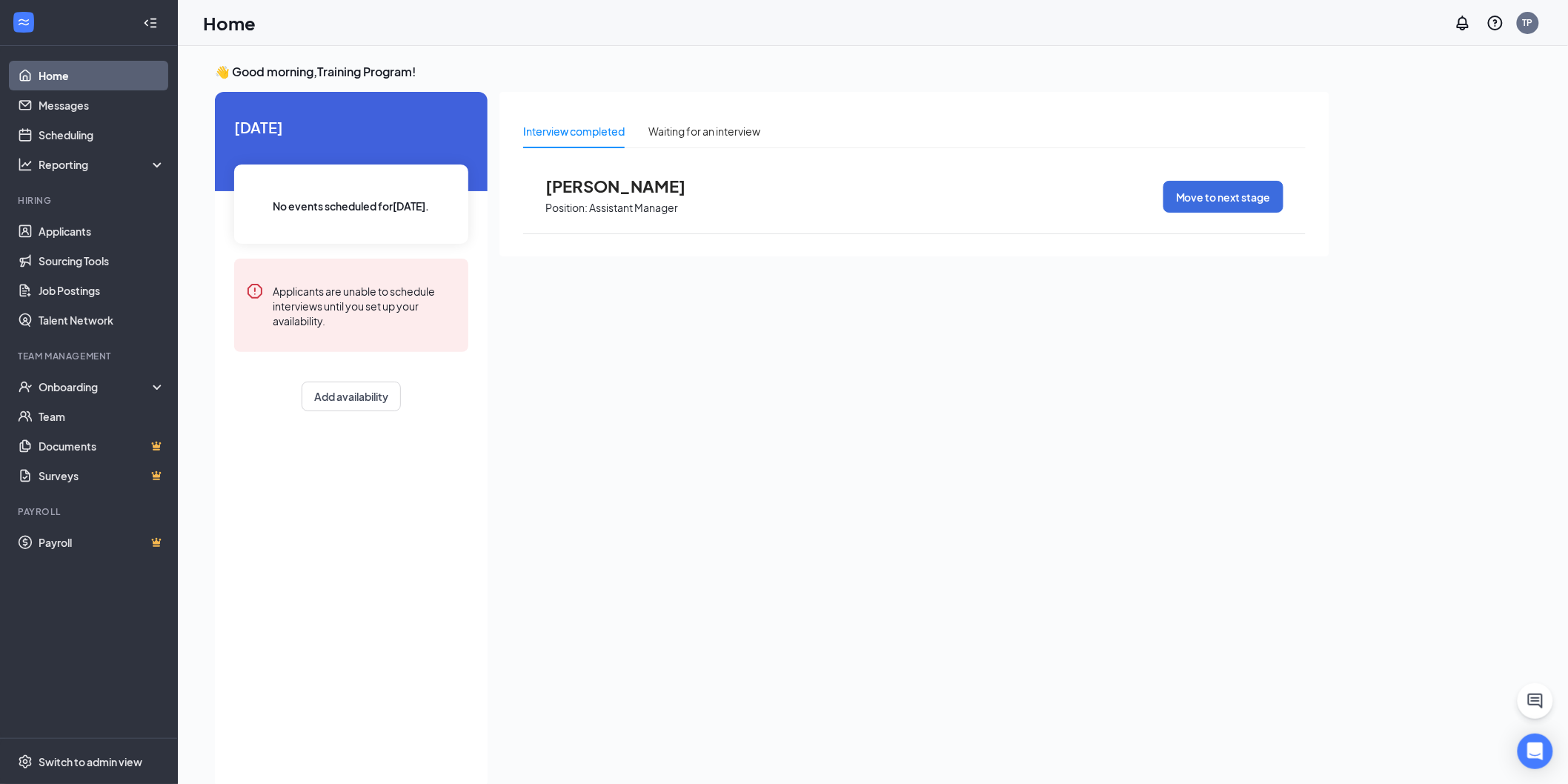
click at [624, 189] on span "[PERSON_NAME]" at bounding box center [628, 185] width 163 height 19
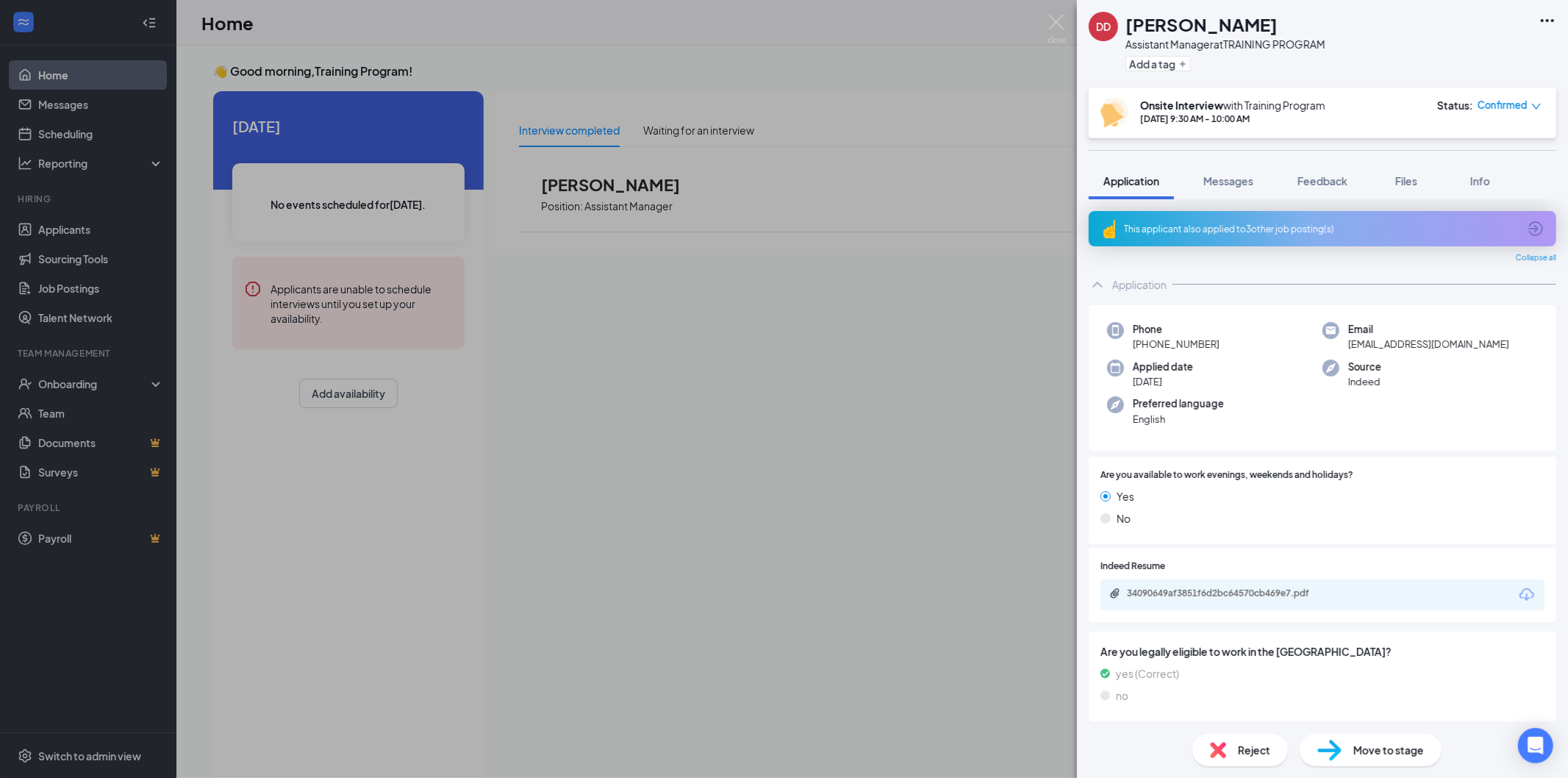
click at [1239, 752] on span "Reject" at bounding box center [1254, 750] width 32 height 17
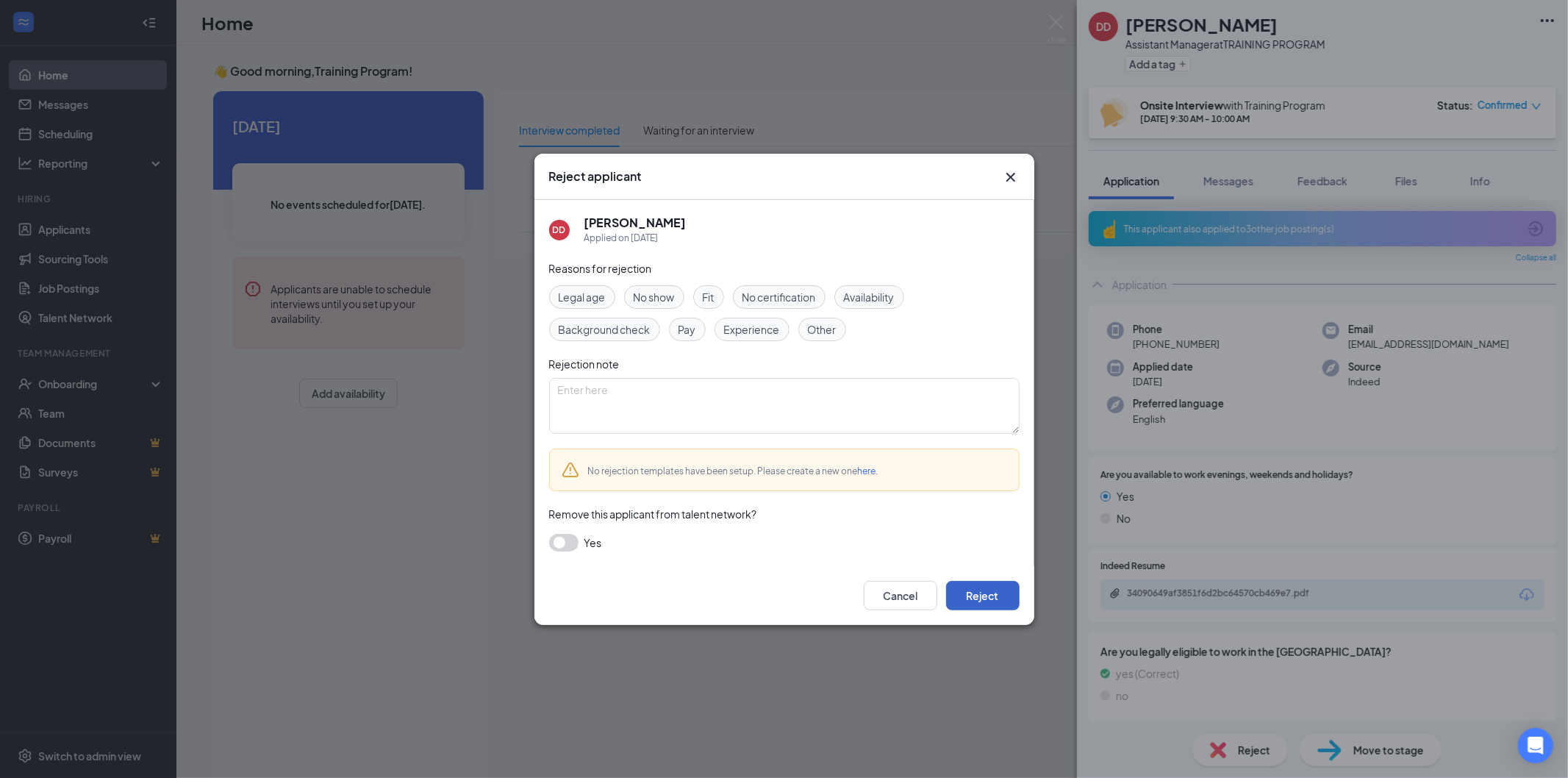
click at [994, 600] on button "Reject" at bounding box center [983, 595] width 73 height 29
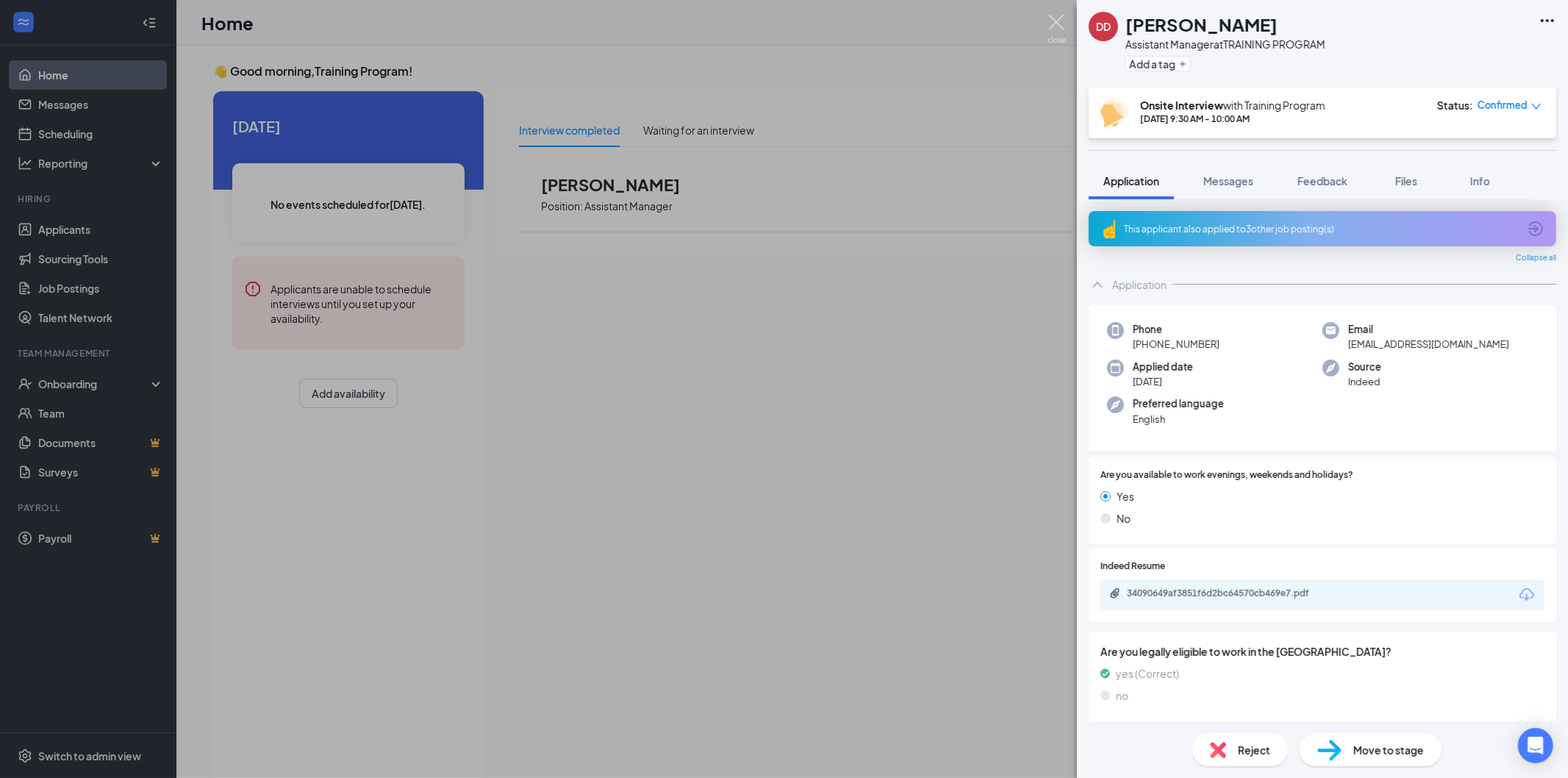
click at [1060, 20] on img at bounding box center [1057, 29] width 19 height 29
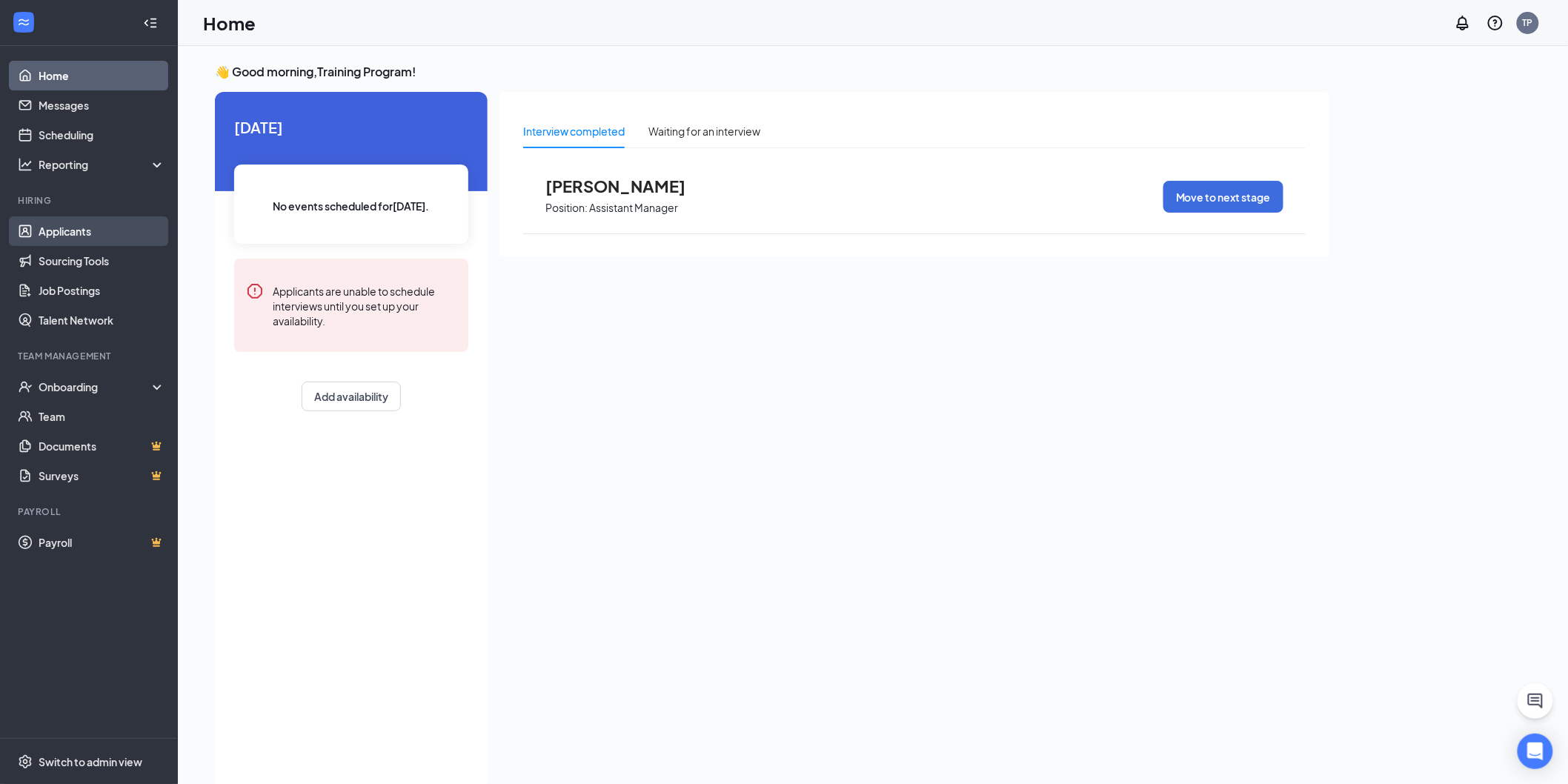
click at [85, 225] on link "Applicants" at bounding box center [102, 231] width 127 height 29
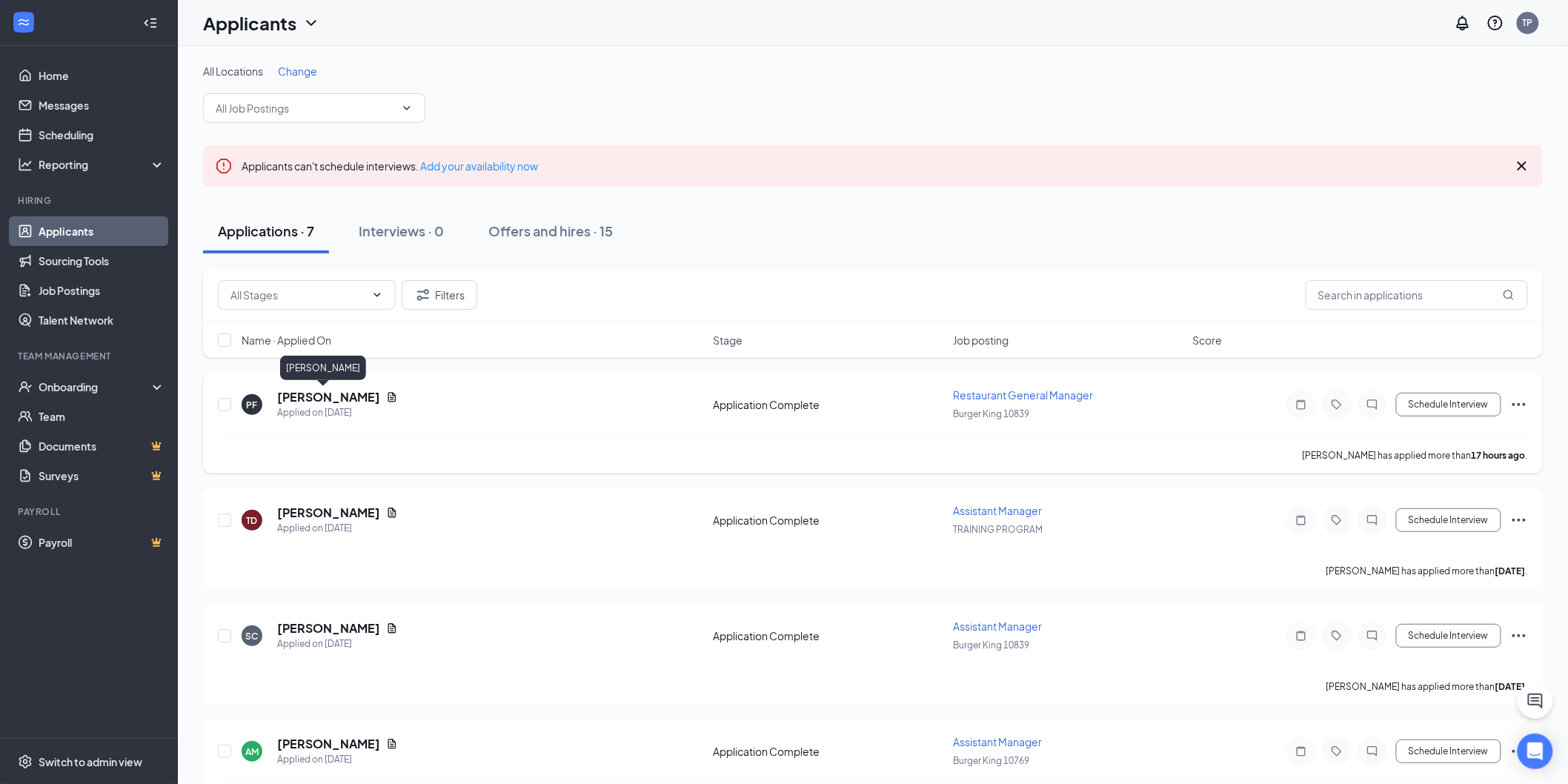
click at [329, 398] on h5 "Paul Francis" at bounding box center [329, 398] width 103 height 17
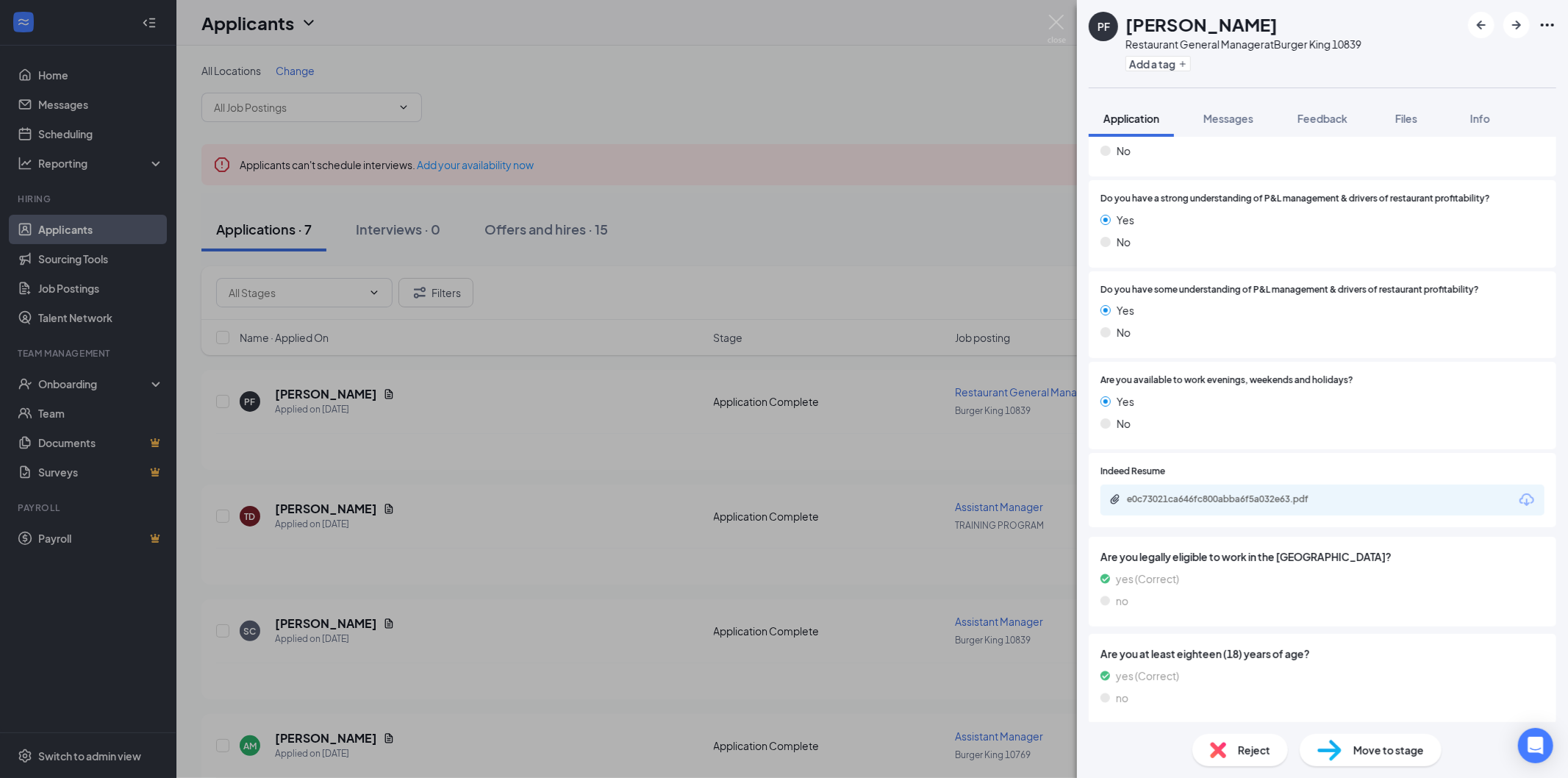
scroll to position [372, 0]
click at [1226, 500] on div "e0c73021ca646fc800abba6f5a032e63.pdf" at bounding box center [1230, 497] width 206 height 12
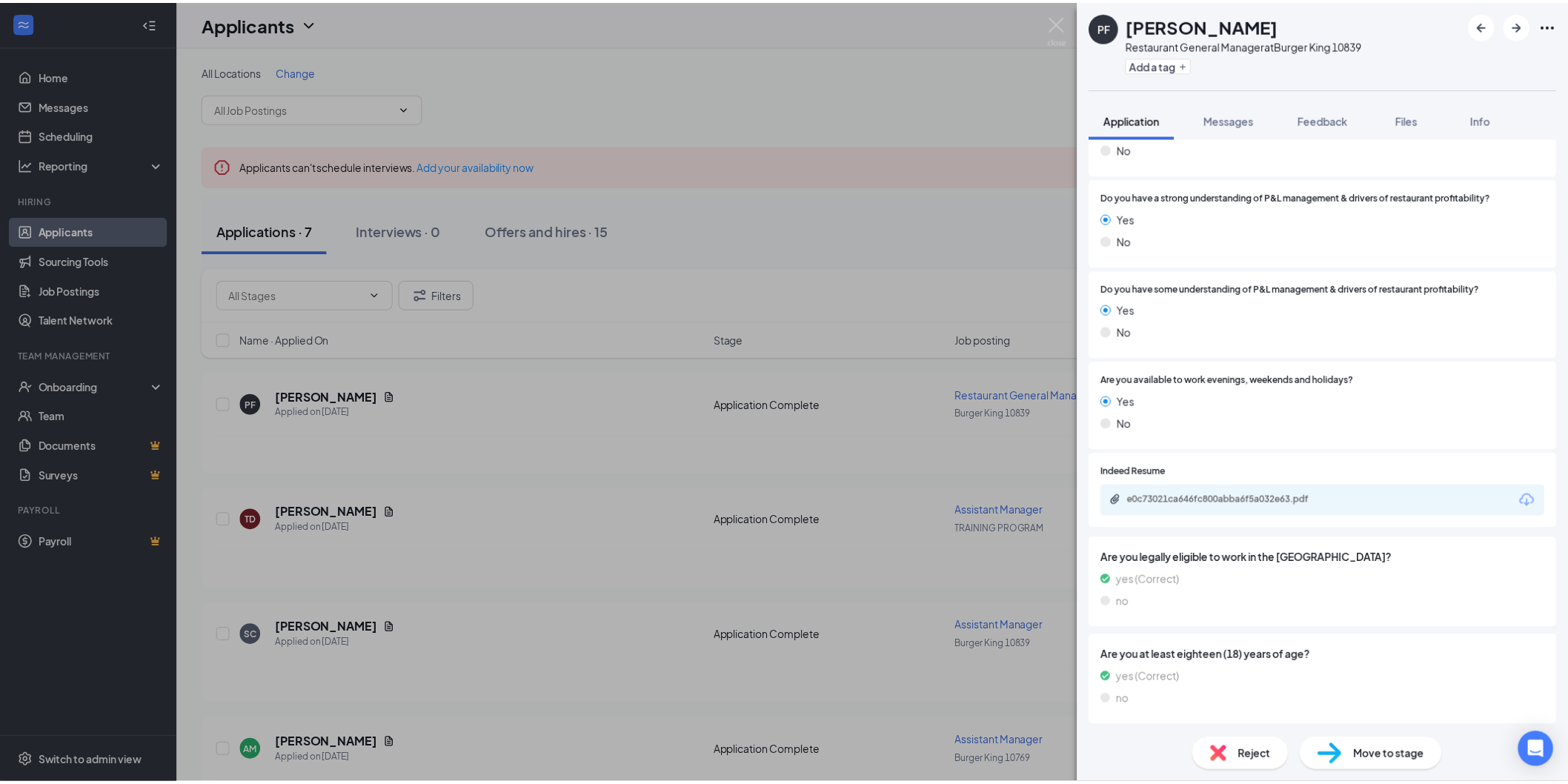
scroll to position [369, 0]
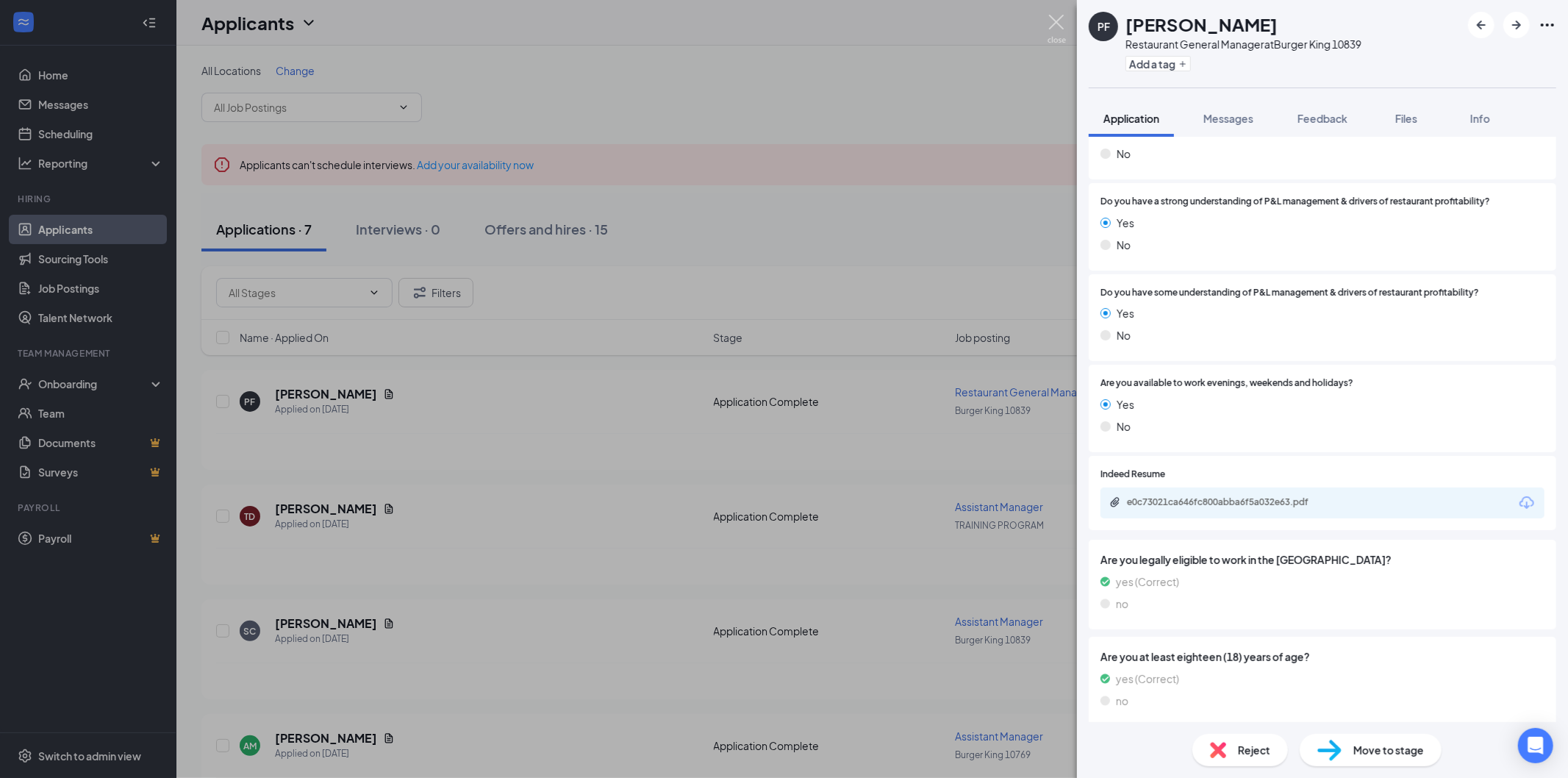
click at [1051, 23] on img at bounding box center [1057, 29] width 19 height 29
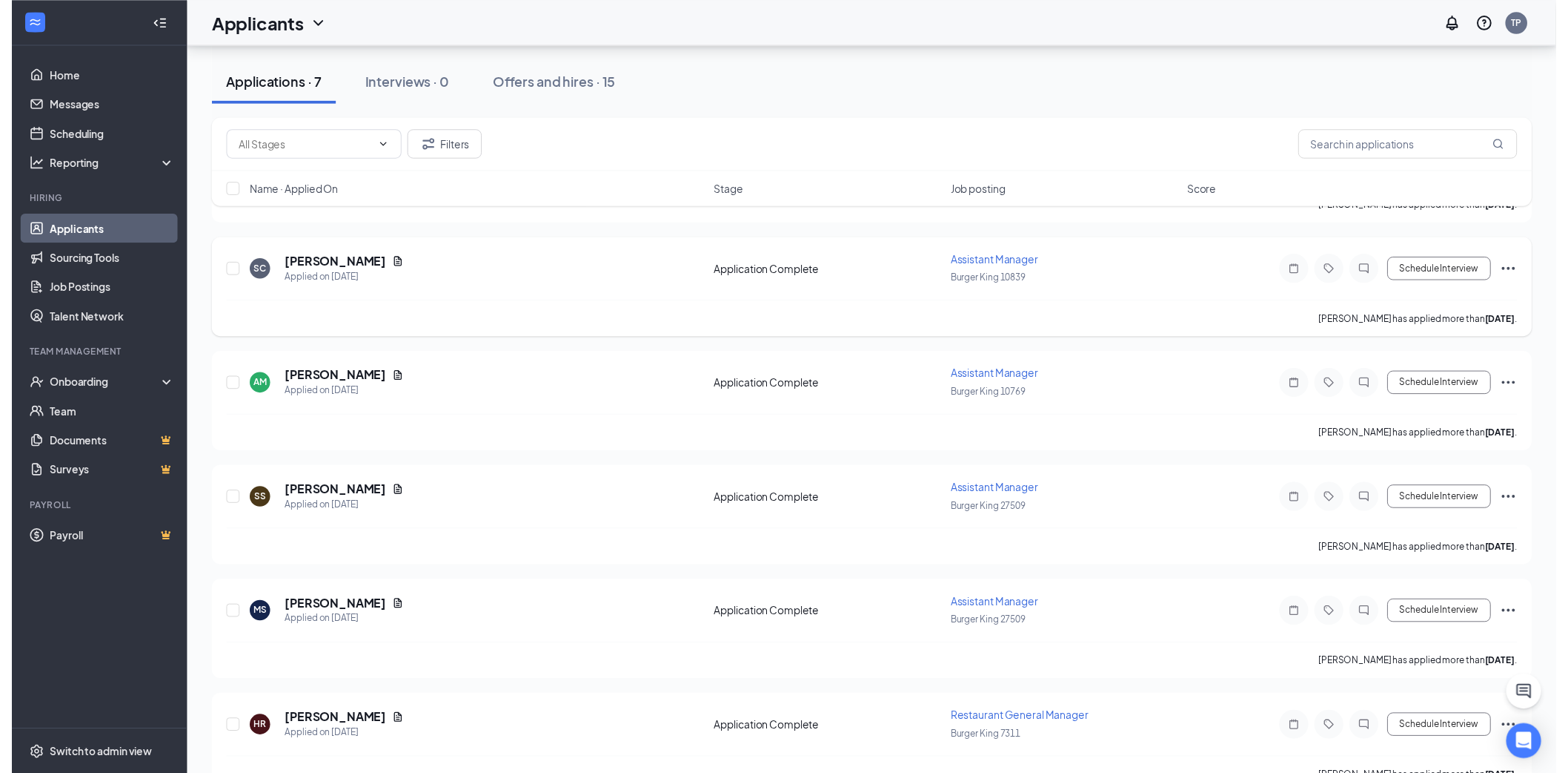
scroll to position [396, 0]
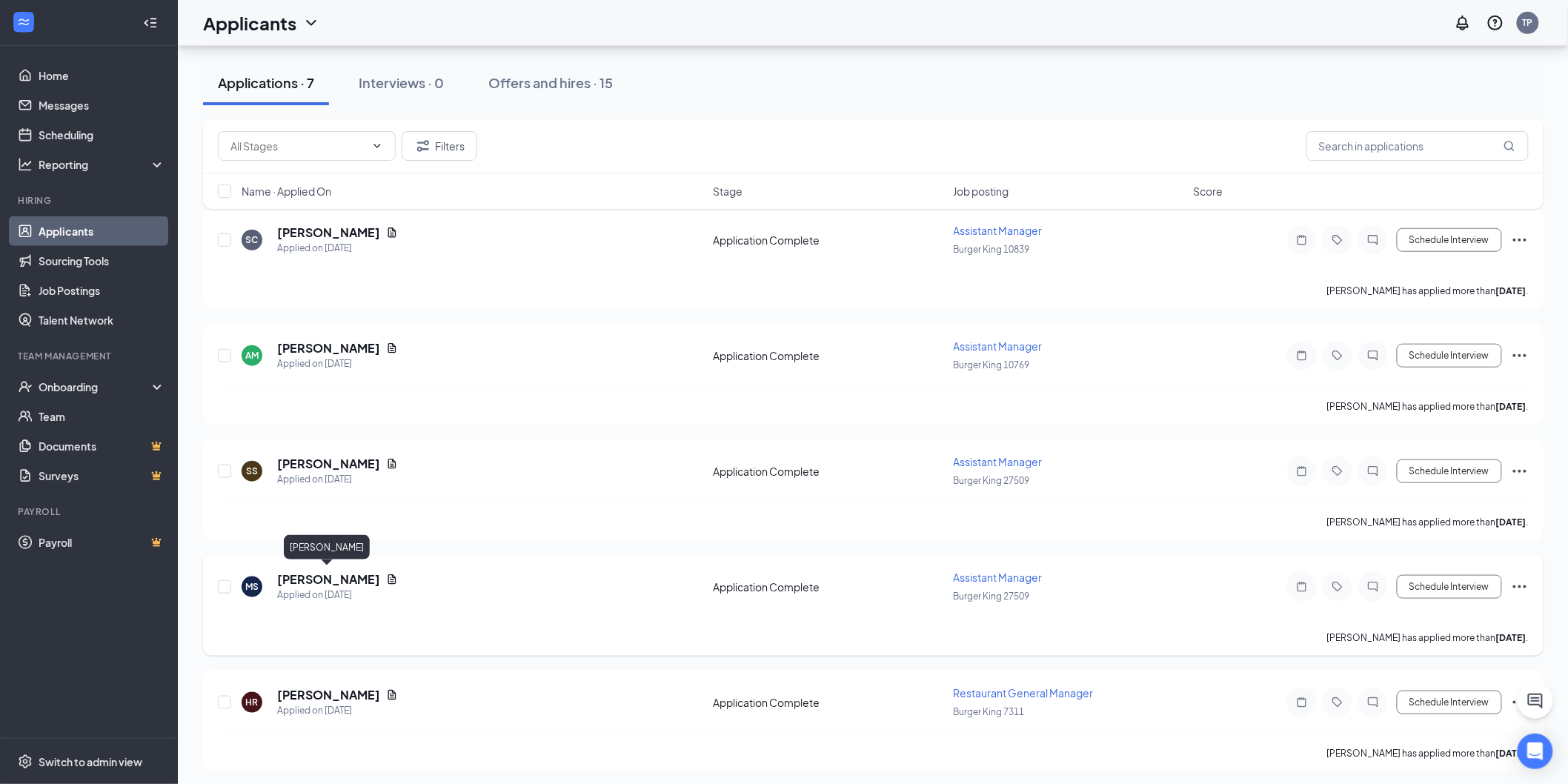
click at [346, 572] on h5 "Mackenzie Smith" at bounding box center [329, 580] width 103 height 17
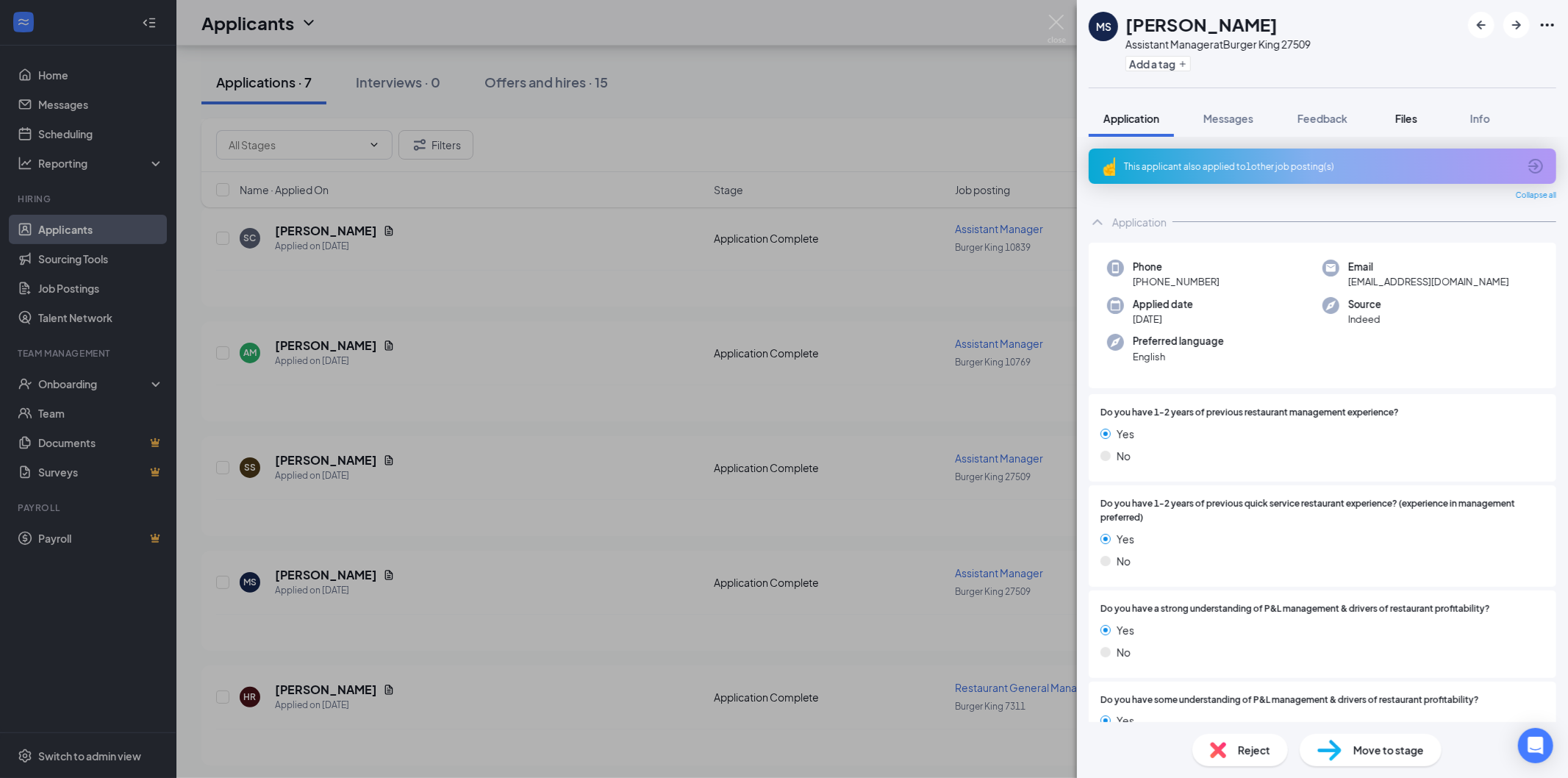
click at [1406, 115] on span "Files" at bounding box center [1406, 119] width 22 height 14
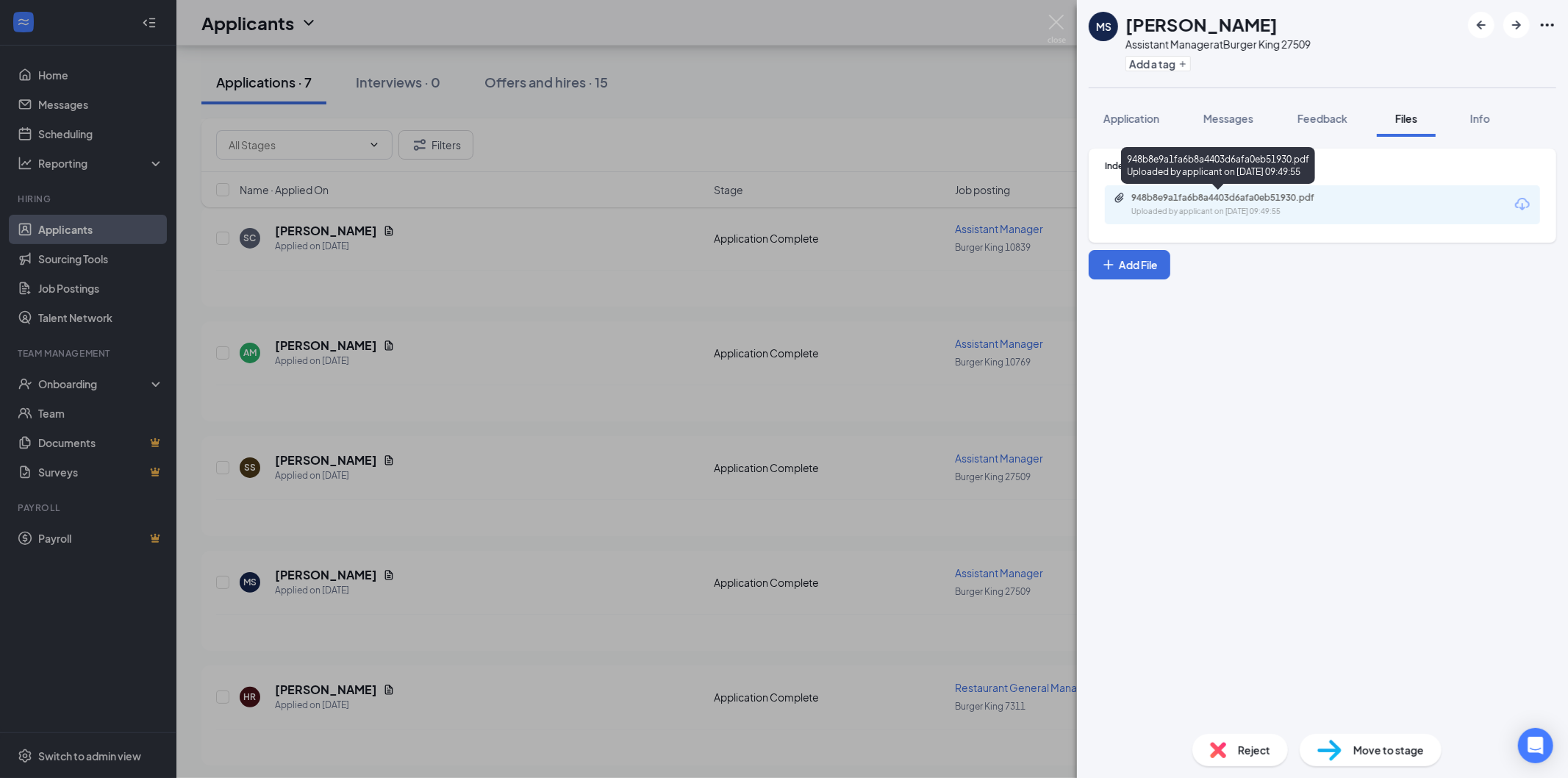
click at [1268, 210] on div "Uploaded by applicant on Sep 11, 2025 at 09:49:55" at bounding box center [1242, 212] width 220 height 12
click at [1173, 199] on div "948b8e9a1fa6b8a4403d6afa0eb51930.pdf" at bounding box center [1234, 198] width 206 height 12
click at [1059, 24] on img at bounding box center [1057, 29] width 19 height 29
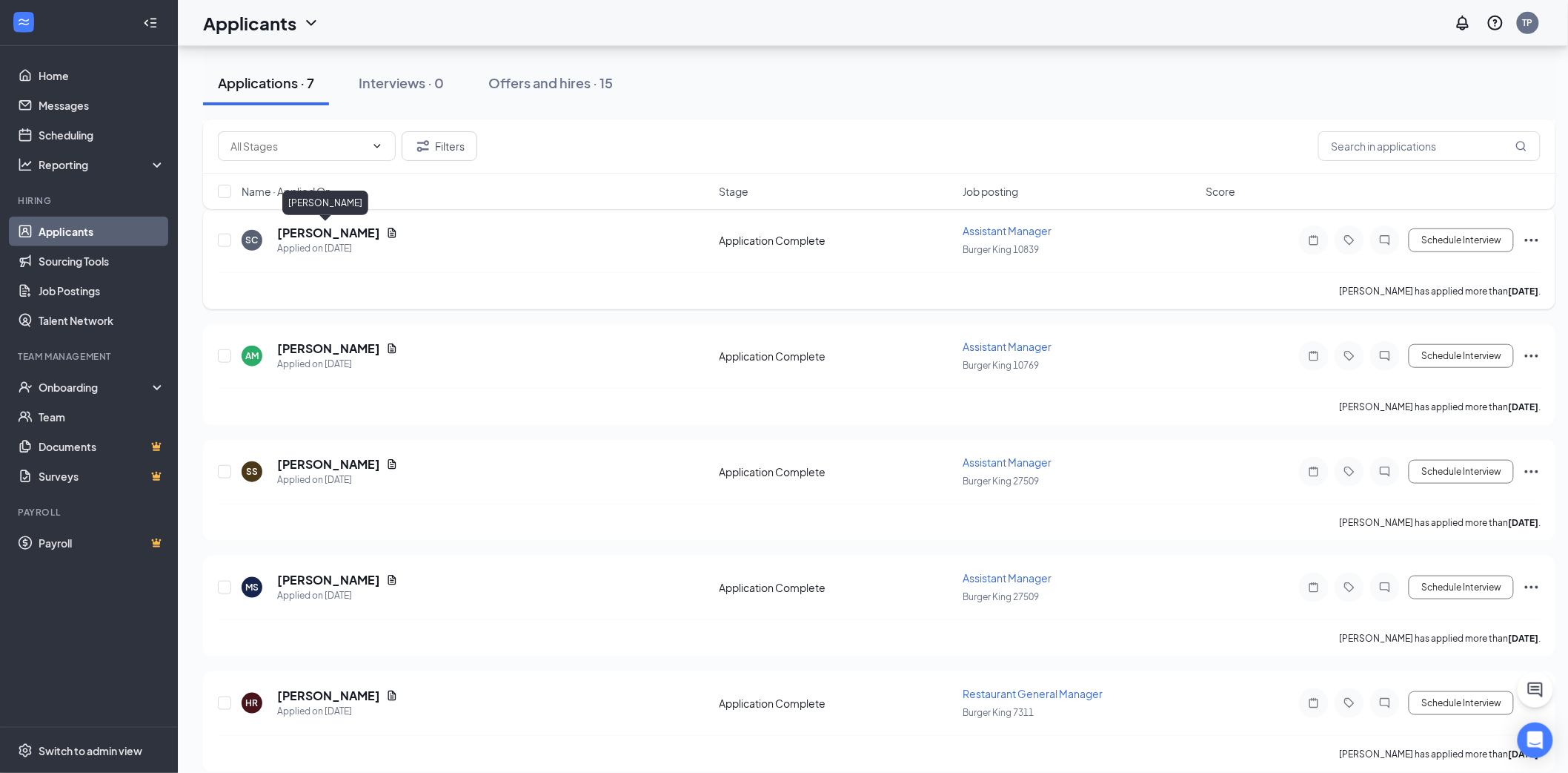
click at [319, 228] on h5 "Sherrilli Carter" at bounding box center [329, 233] width 103 height 17
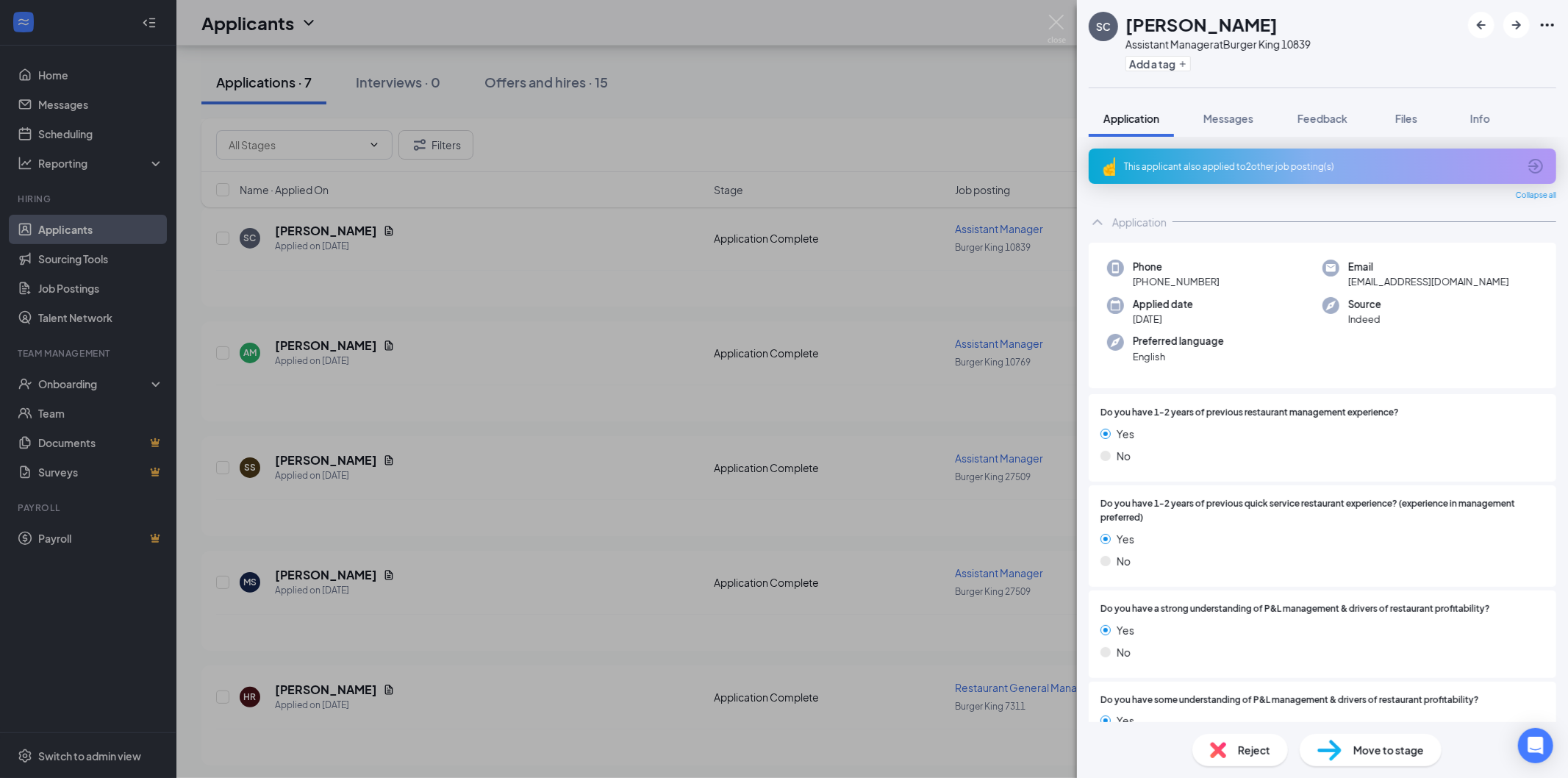
click at [313, 572] on div "SC Sherrilli Carter Assistant Manager at Burger King 10839 Add a tag Applicatio…" at bounding box center [784, 389] width 1568 height 778
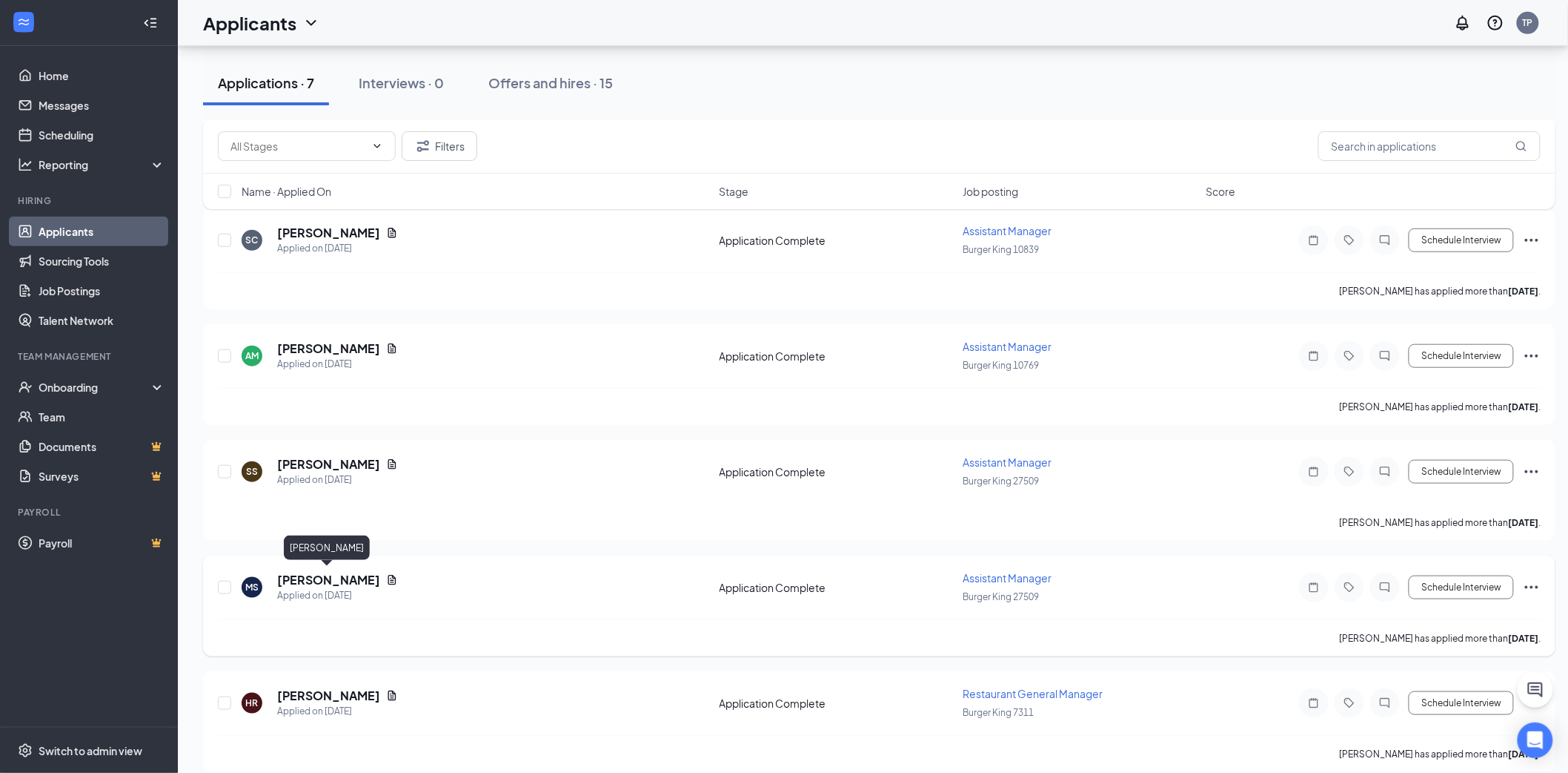
click at [317, 577] on h5 "Mackenzie Smith" at bounding box center [329, 580] width 103 height 17
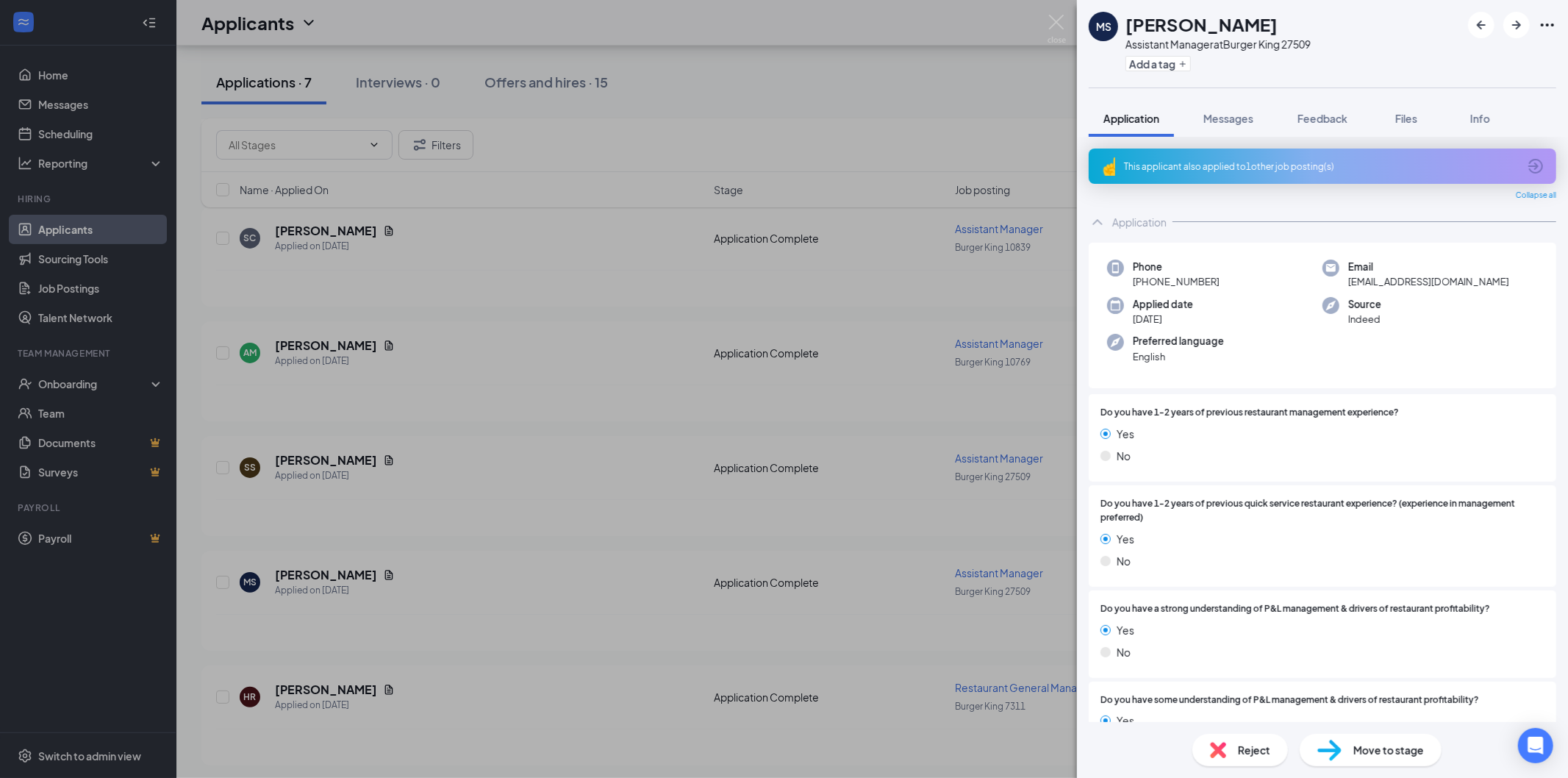
click at [1303, 168] on div "This applicant also applied to 1 other job posting(s)" at bounding box center [1321, 167] width 394 height 13
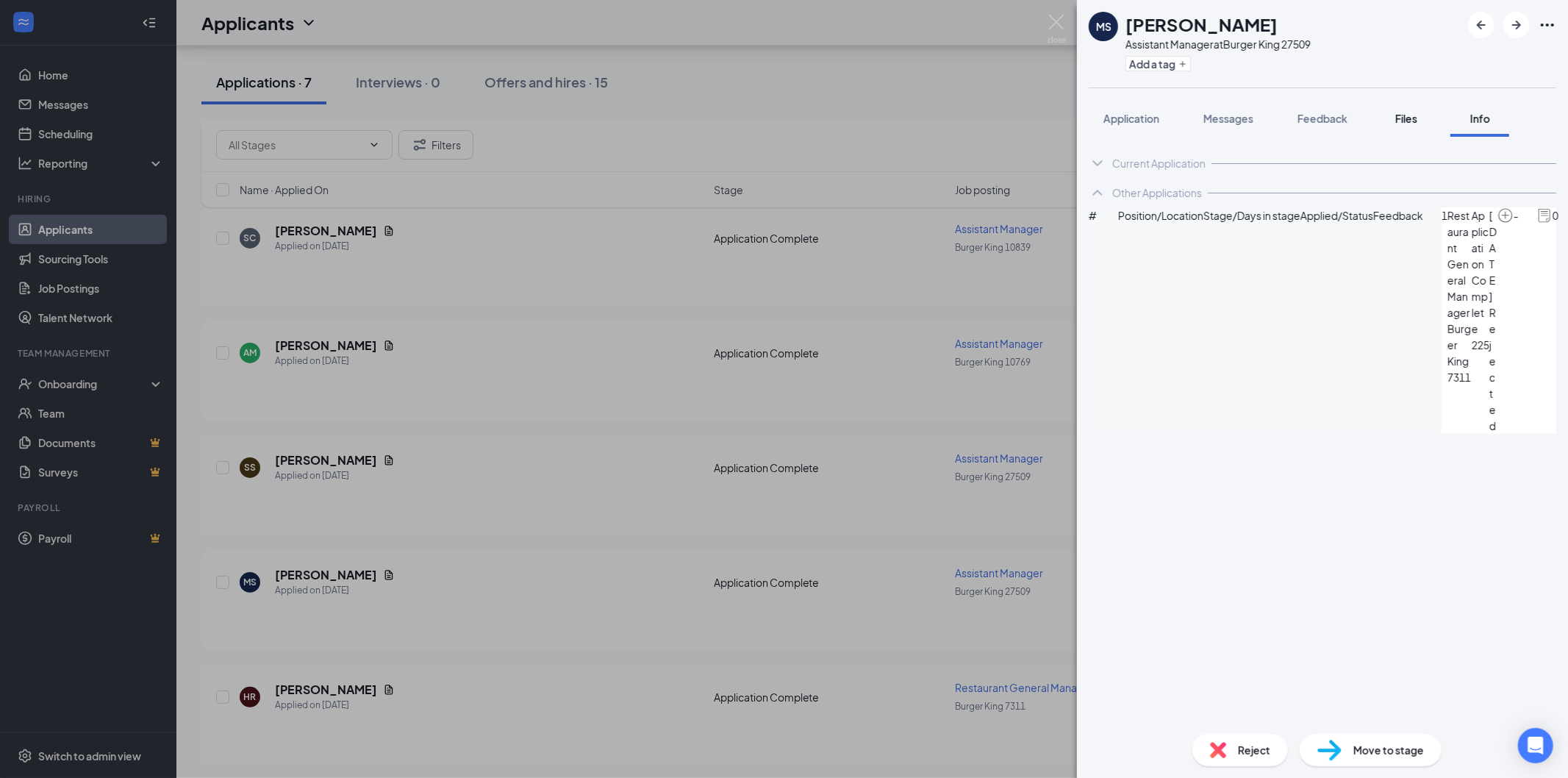
click at [1396, 119] on div "Files" at bounding box center [1406, 119] width 29 height 15
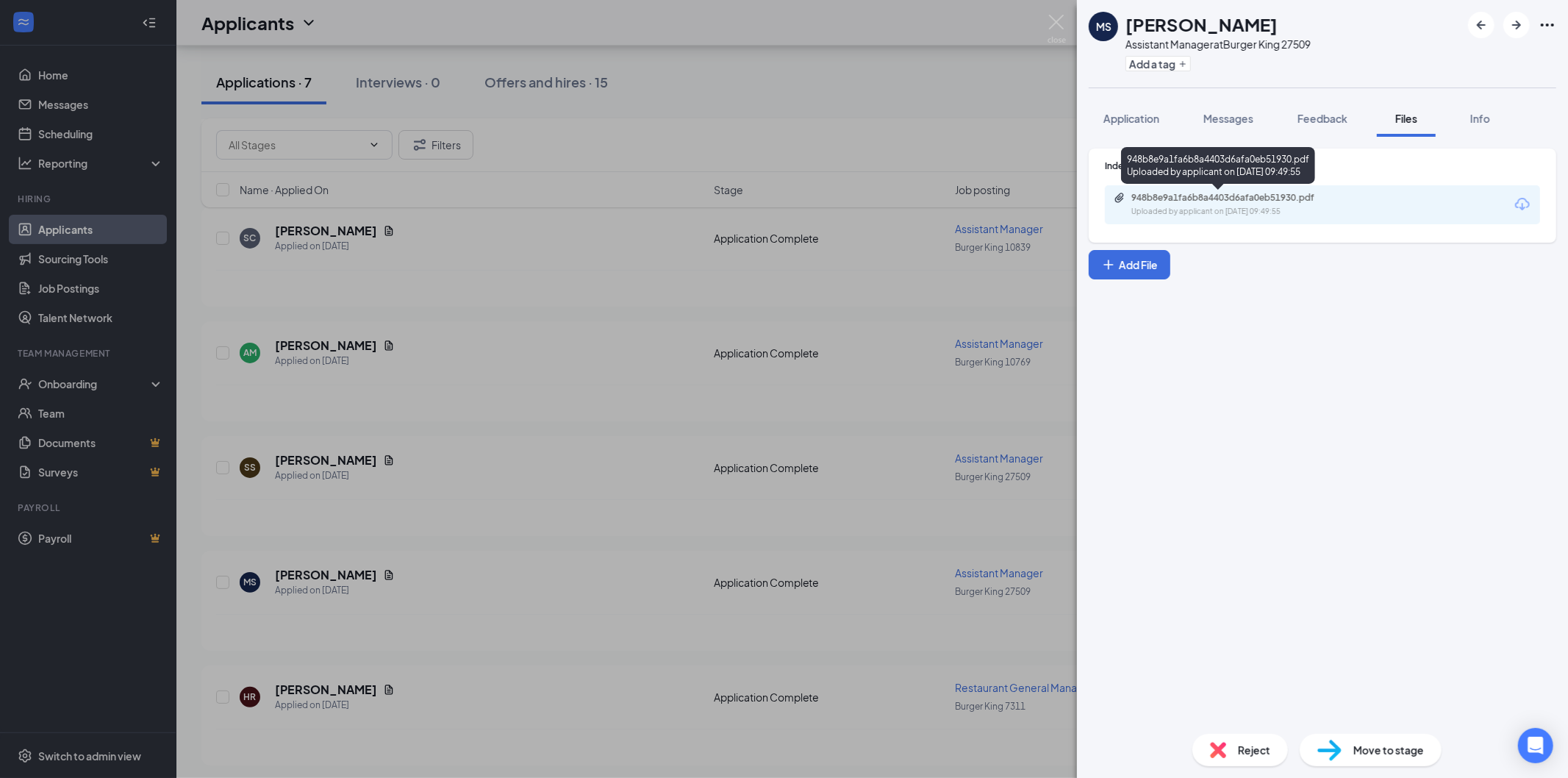
click at [1171, 202] on div "948b8e9a1fa6b8a4403d6afa0eb51930.pdf" at bounding box center [1234, 198] width 206 height 12
click at [1052, 23] on img at bounding box center [1057, 29] width 19 height 29
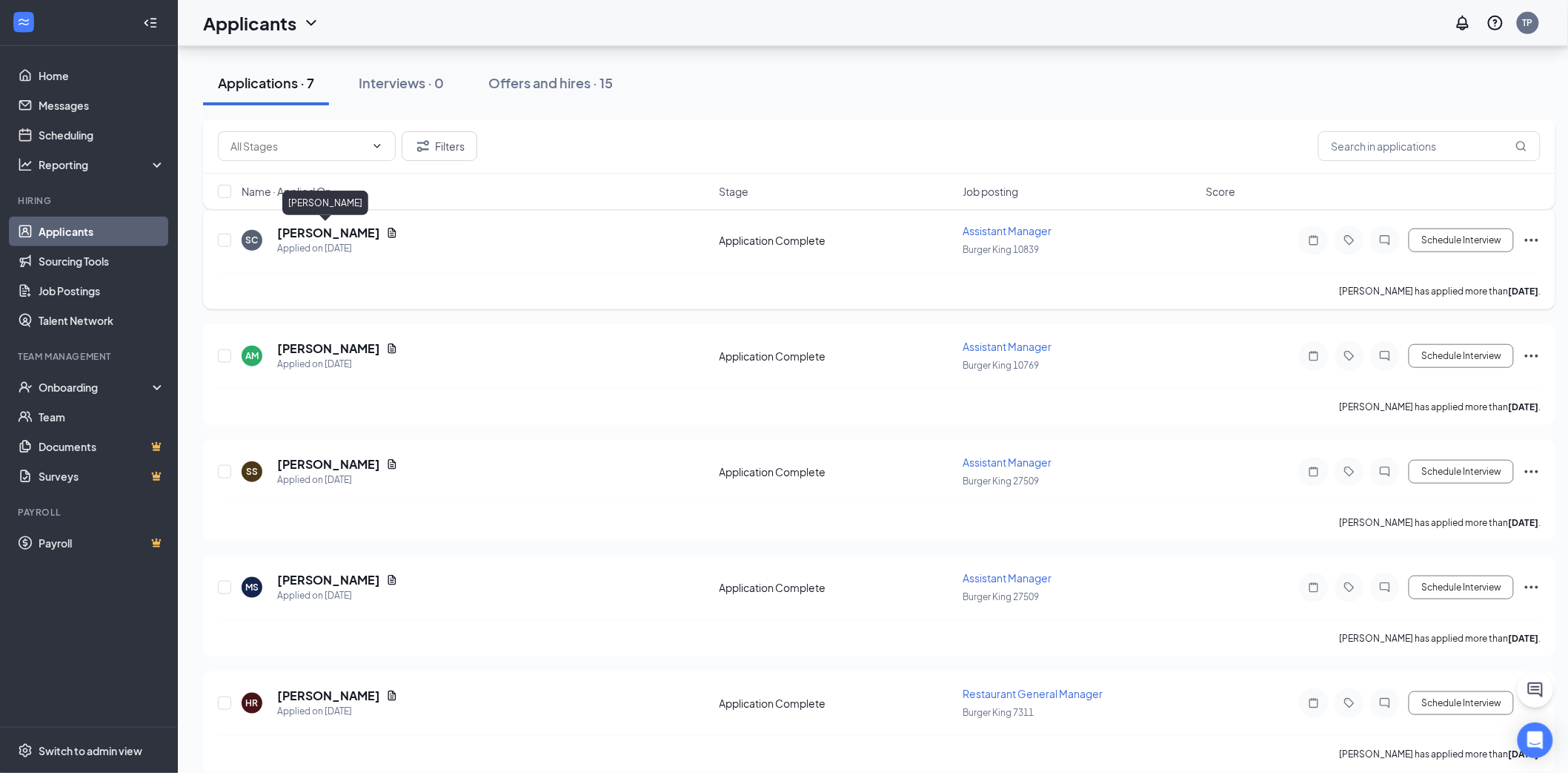
click at [305, 233] on h5 "Sherrilli Carter" at bounding box center [329, 233] width 103 height 17
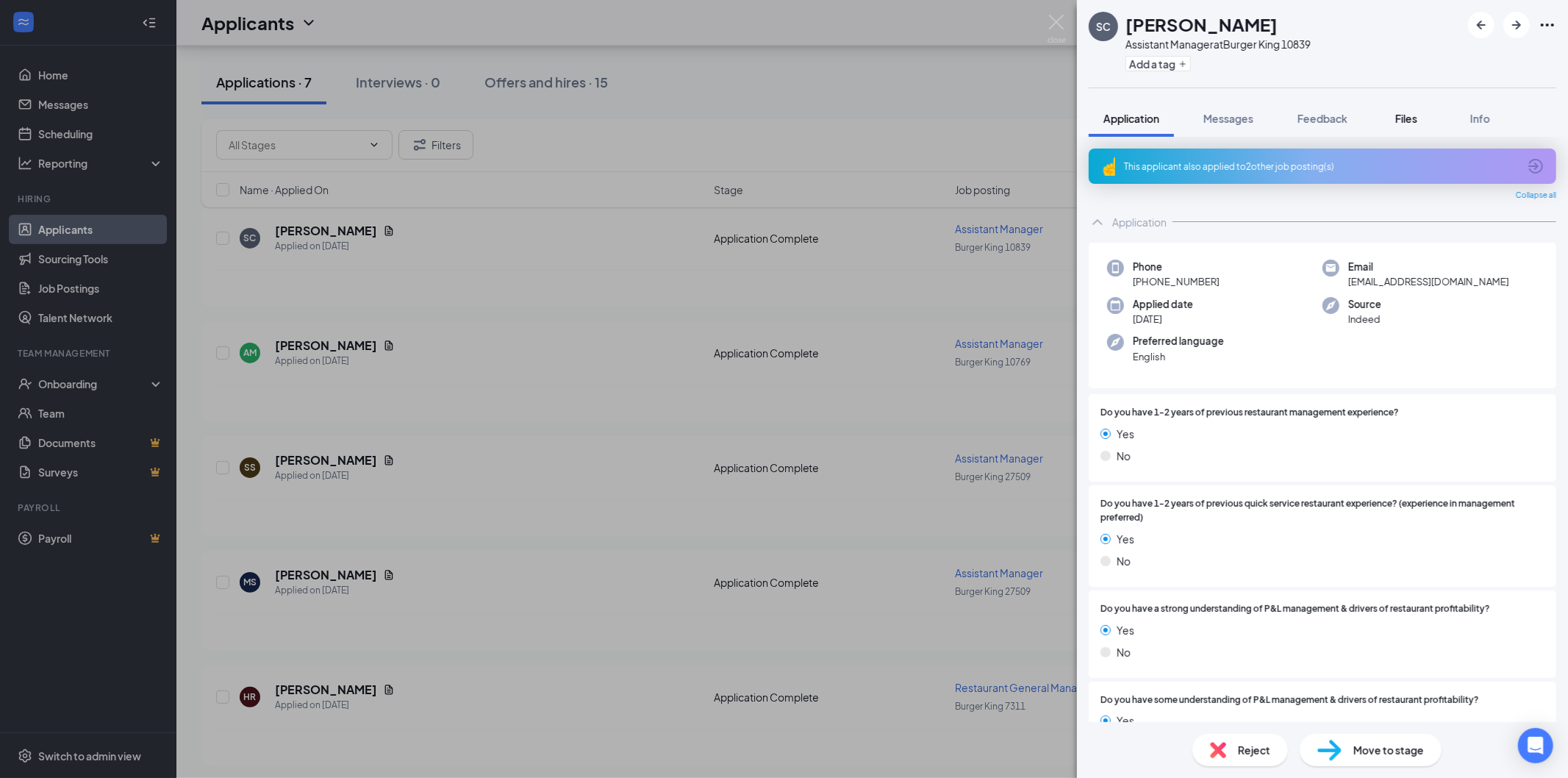
click at [1408, 120] on span "Files" at bounding box center [1406, 119] width 22 height 14
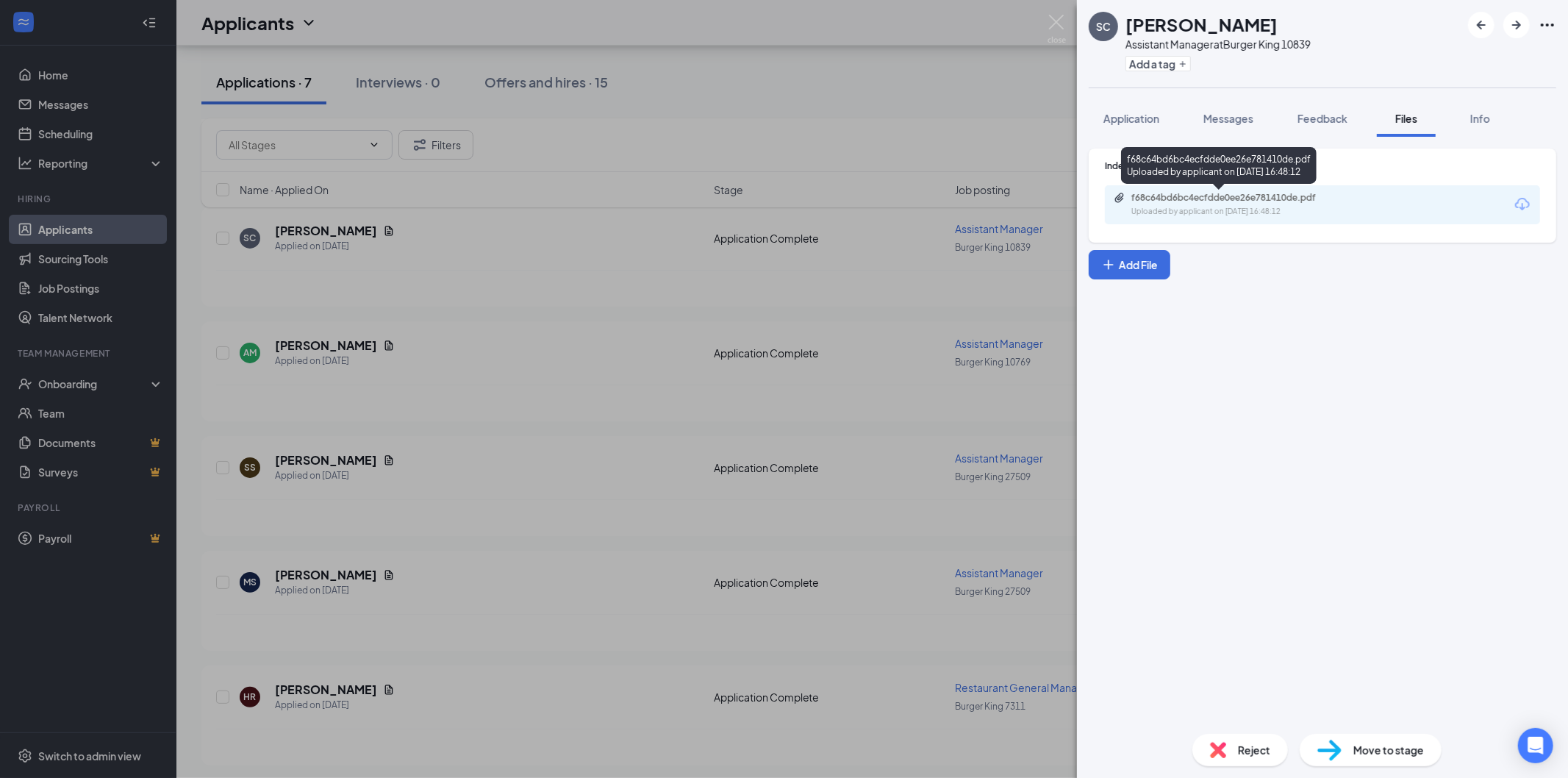
click at [1192, 203] on div "f68c64bd6bc4ecfdde0ee26e781410de.pdf" at bounding box center [1234, 198] width 206 height 12
click at [322, 568] on div "SC Sherrilli Carter Assistant Manager at Burger King 10839 Add a tag Applicatio…" at bounding box center [784, 389] width 1568 height 778
